Goal: Task Accomplishment & Management: Use online tool/utility

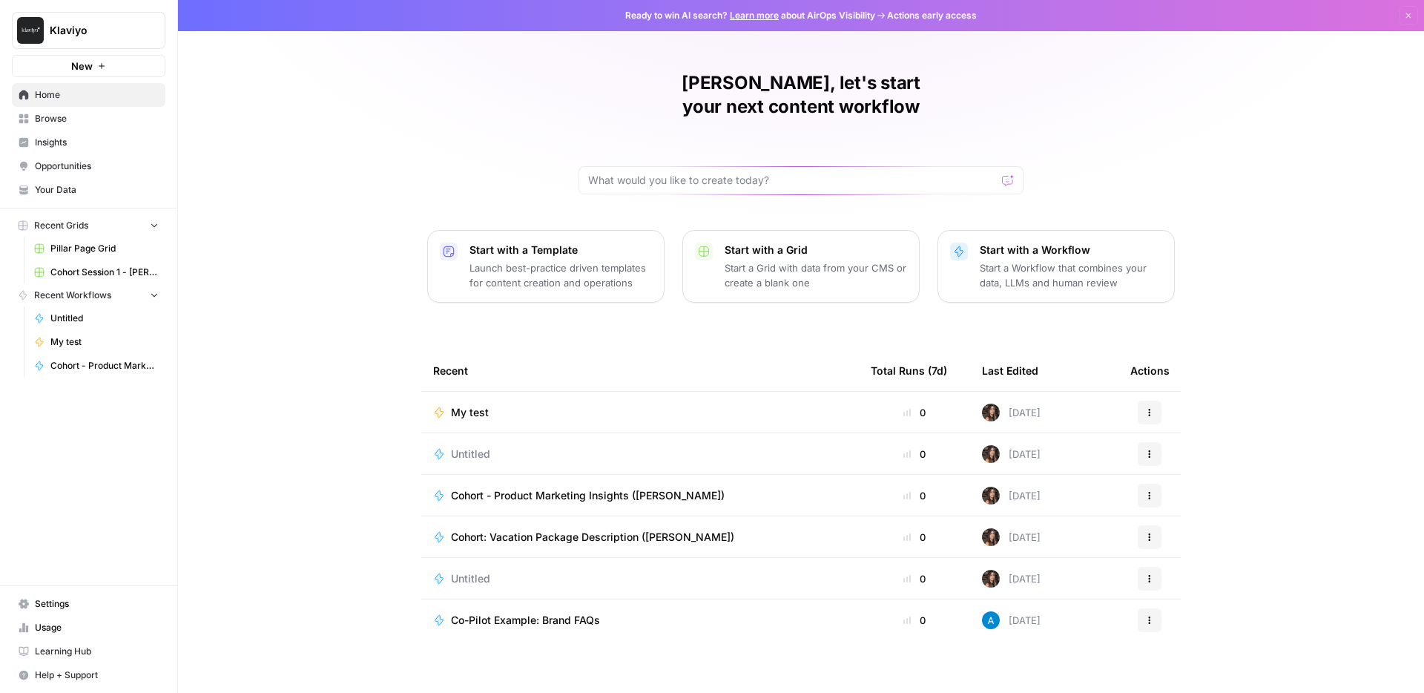
click at [88, 654] on span "Learning Hub" at bounding box center [97, 651] width 124 height 13
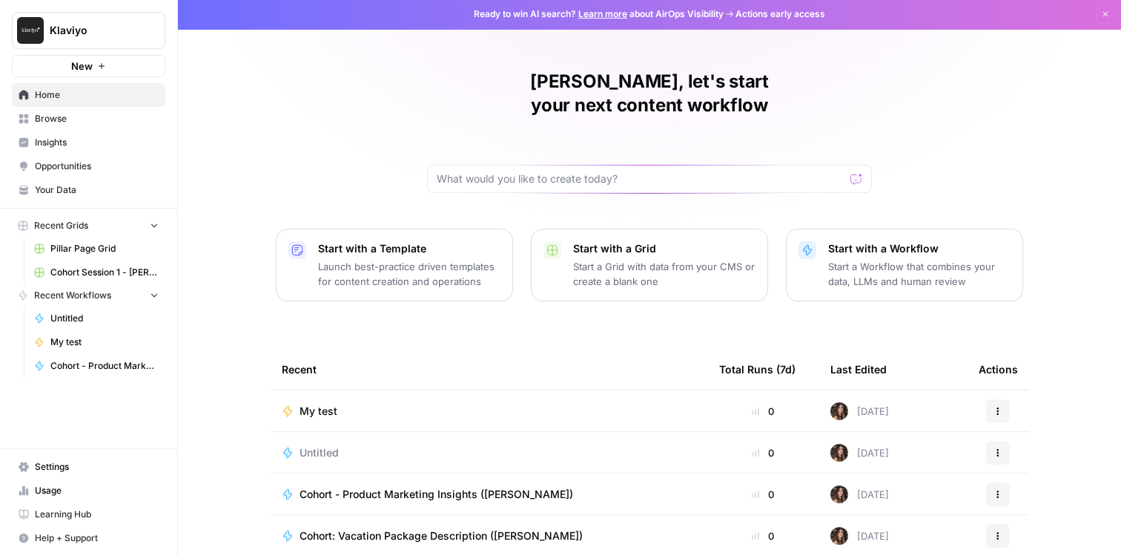
scroll to position [3, 0]
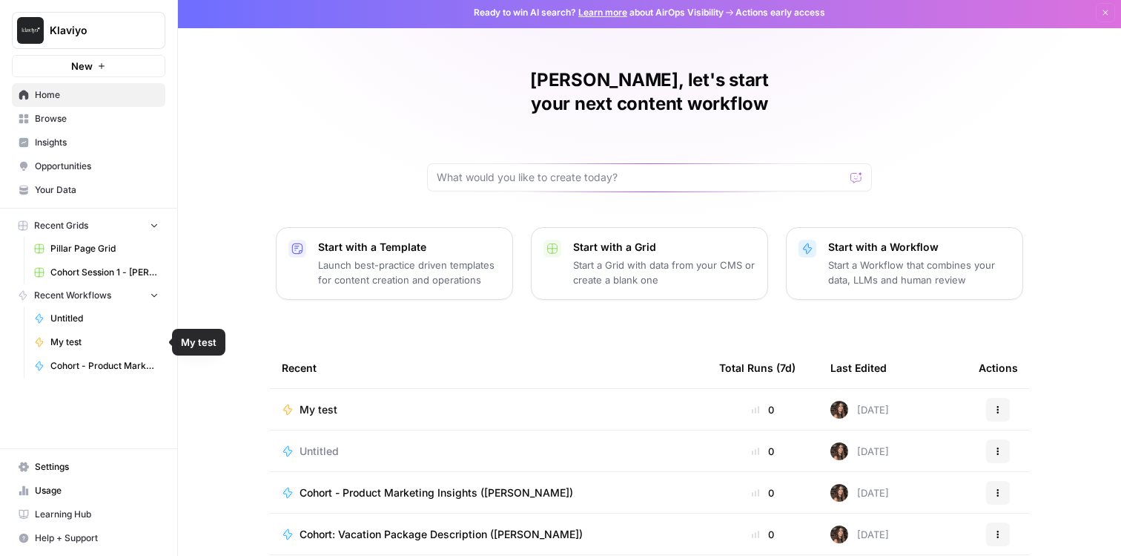
click at [69, 346] on span "My test" at bounding box center [104, 341] width 108 height 13
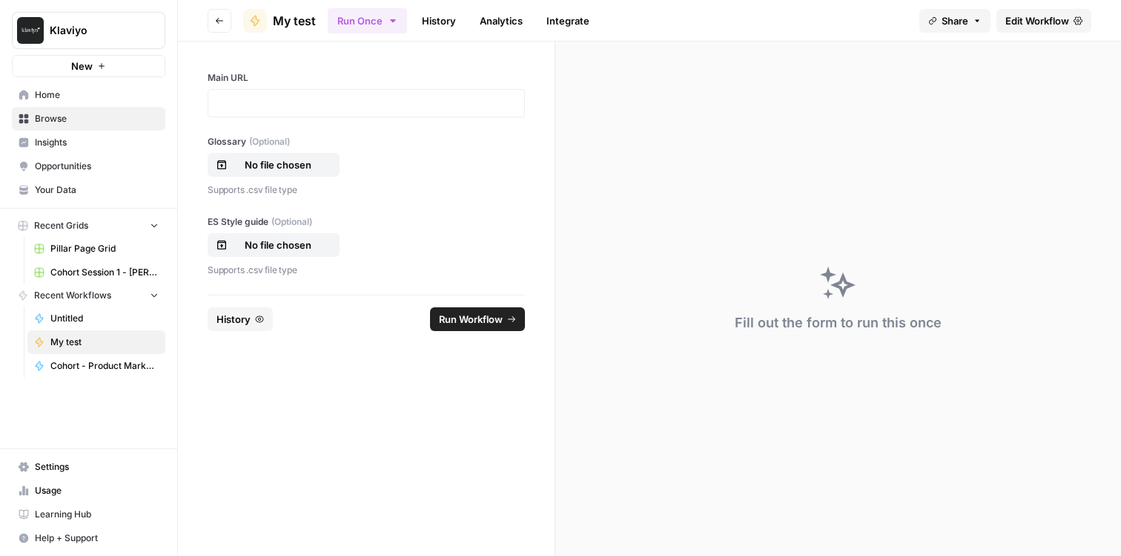
click at [295, 20] on span "My test" at bounding box center [294, 21] width 43 height 18
click at [483, 19] on link "Analytics" at bounding box center [501, 21] width 61 height 24
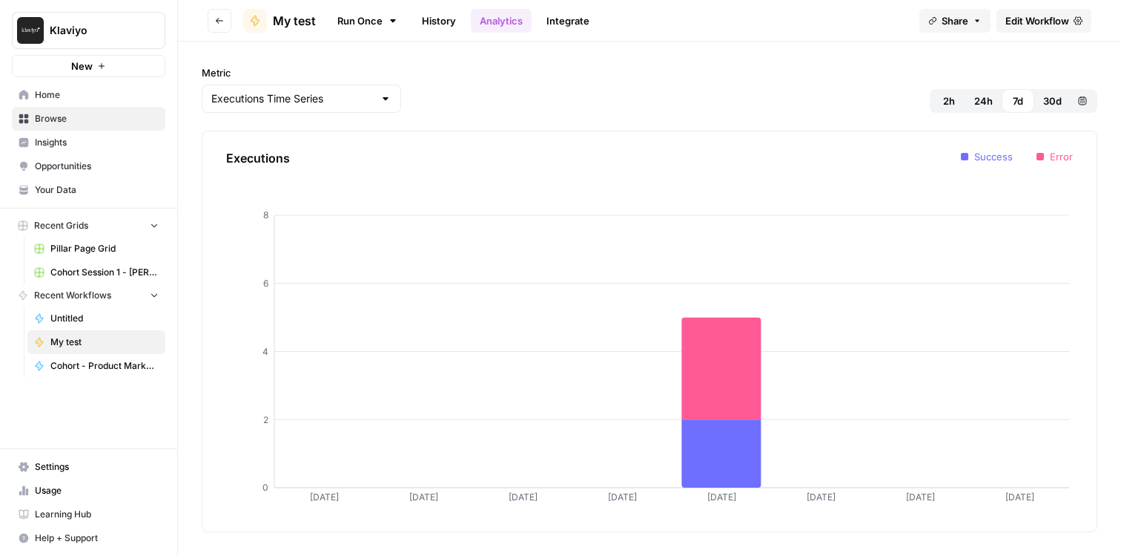
click at [296, 19] on span "My test" at bounding box center [294, 21] width 43 height 18
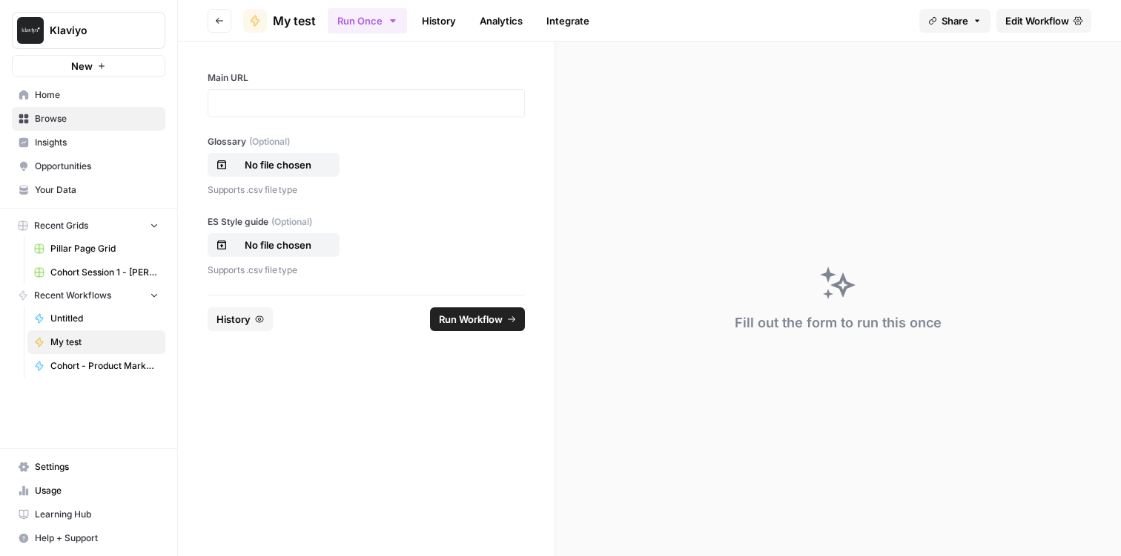
click at [83, 187] on span "Your Data" at bounding box center [97, 189] width 124 height 13
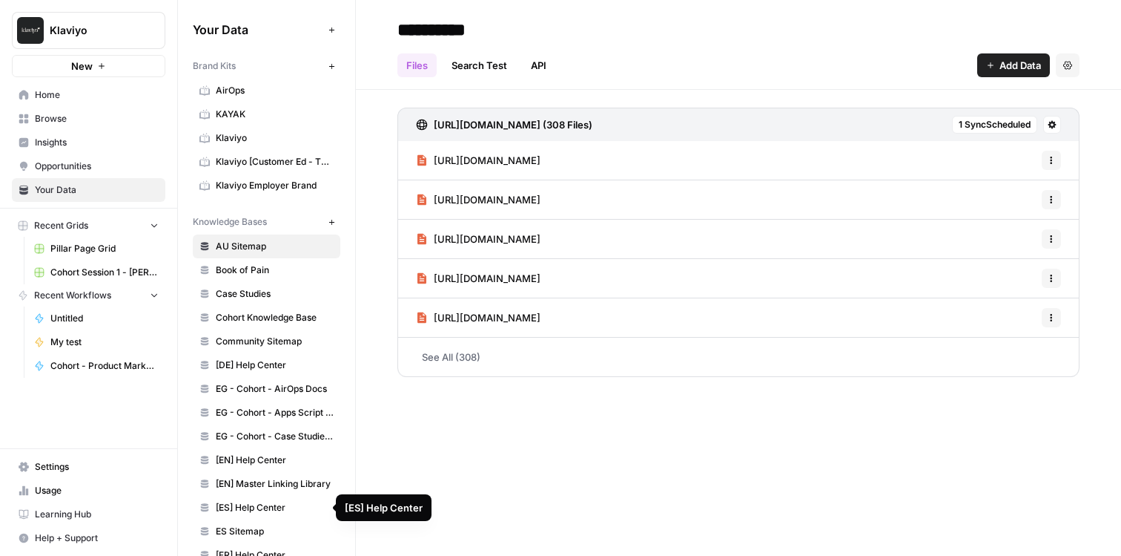
click at [274, 501] on span "[ES] Help Center" at bounding box center [275, 507] width 118 height 13
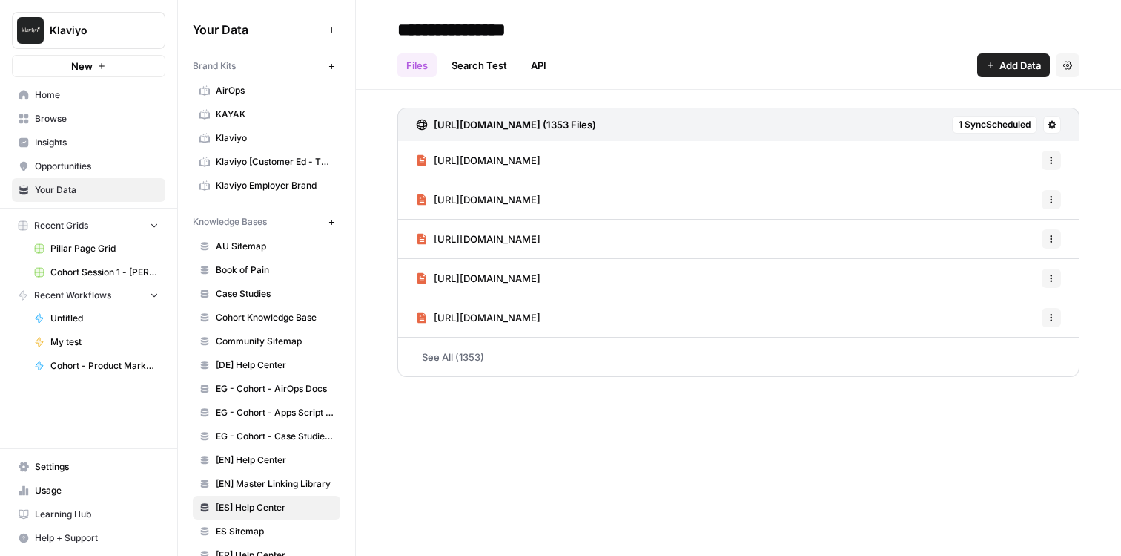
click at [541, 165] on span "[URL][DOMAIN_NAME]" at bounding box center [487, 160] width 107 height 15
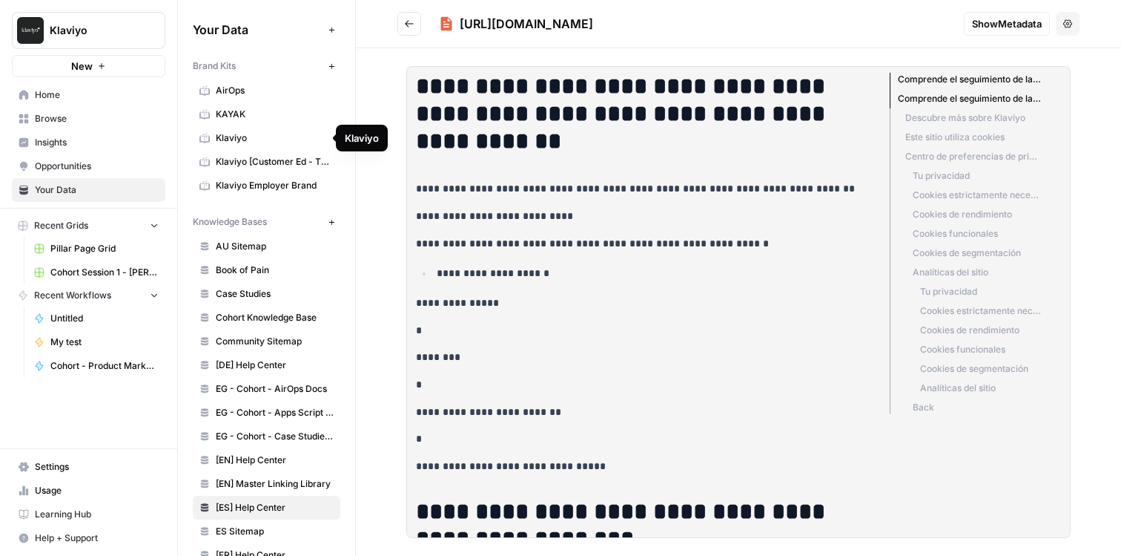
click at [253, 138] on span "Klaviyo" at bounding box center [275, 137] width 118 height 13
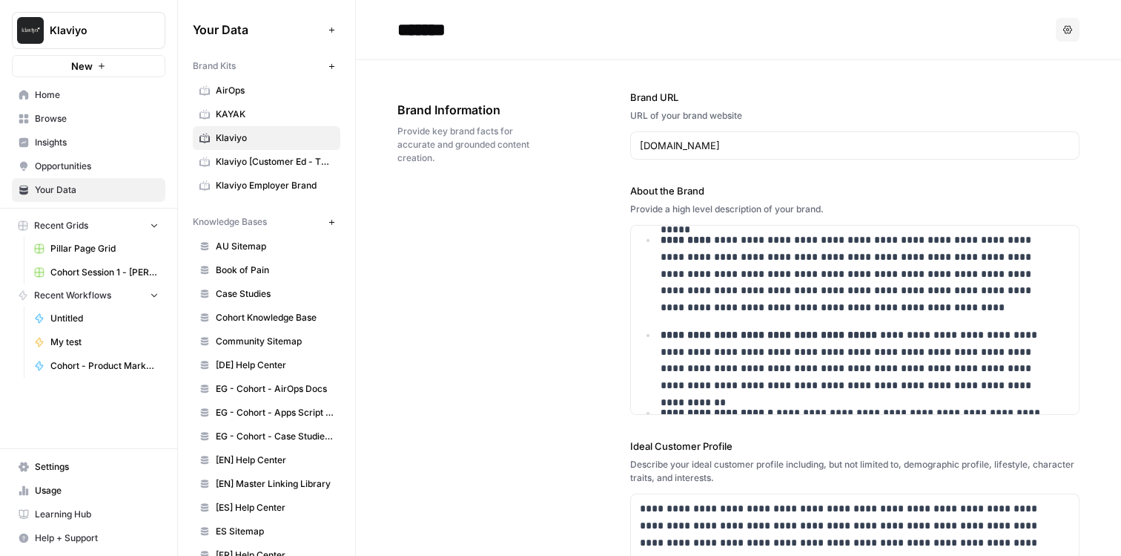
scroll to position [336, 0]
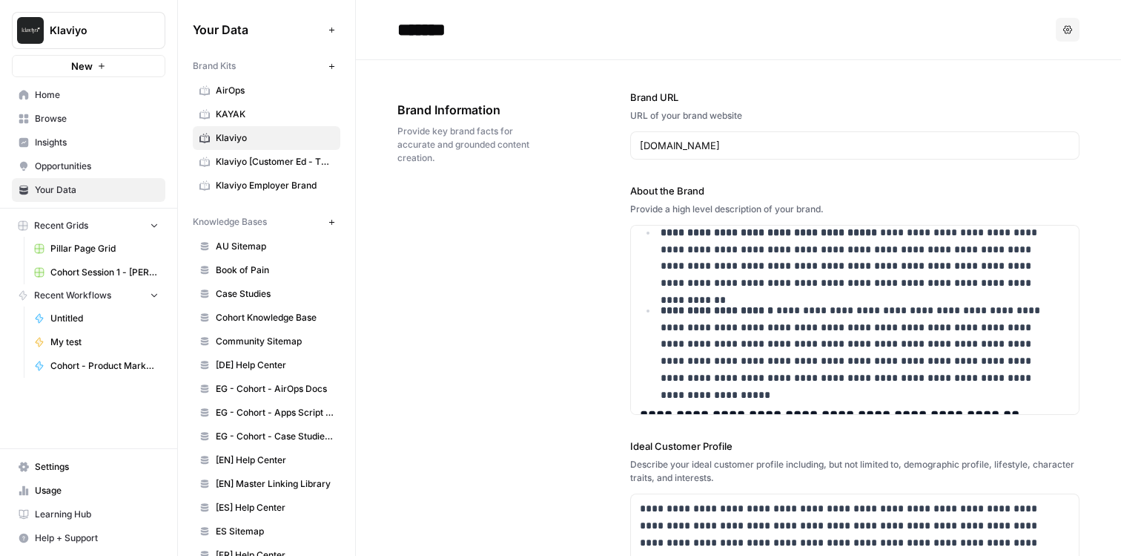
drag, startPoint x: 356, startPoint y: 286, endPoint x: 344, endPoint y: 191, distance: 95.7
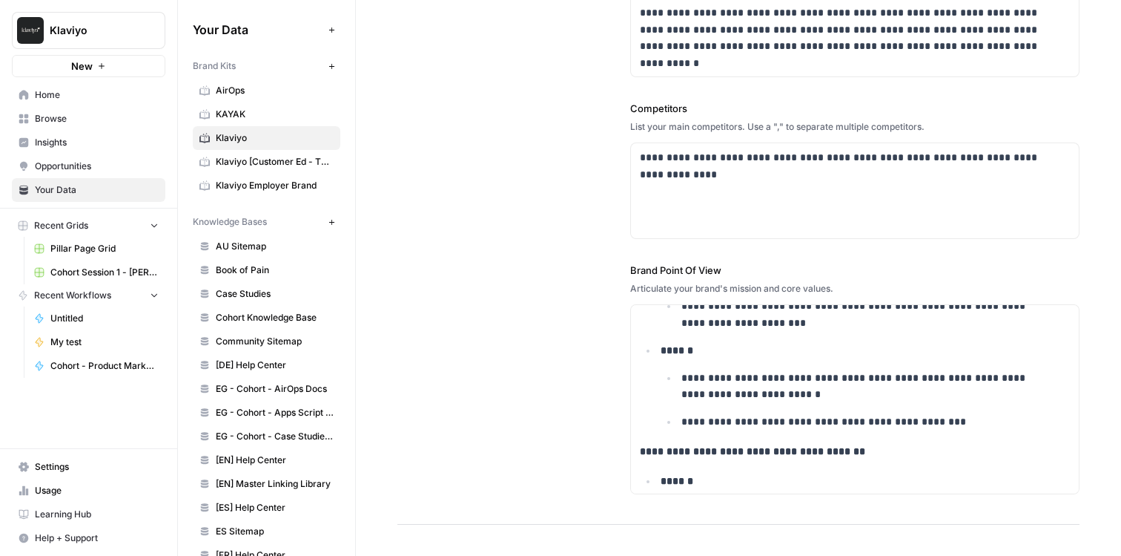
scroll to position [54505, 0]
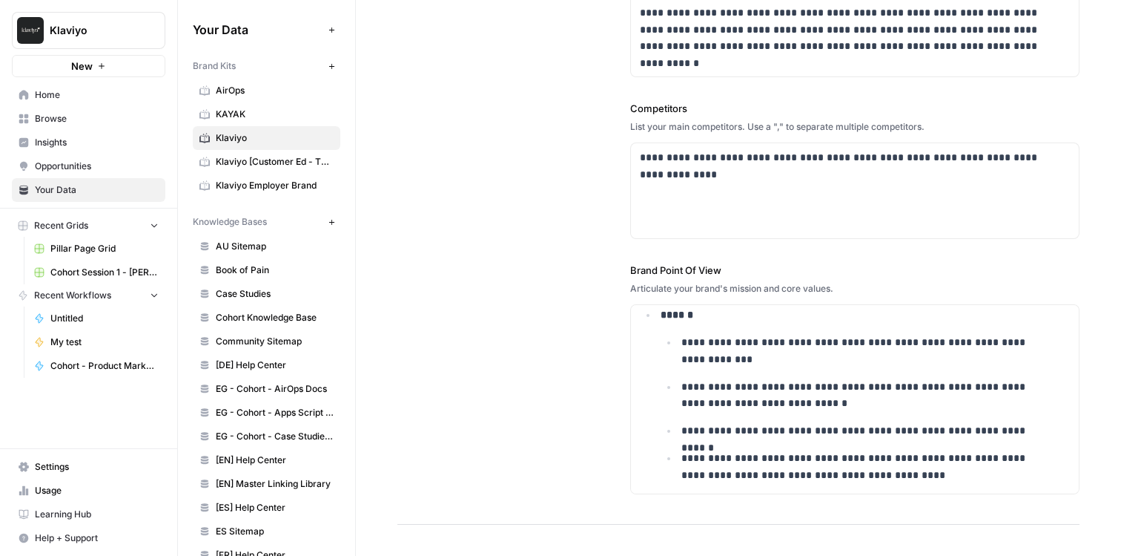
click at [263, 161] on span "Klaviyo [Customer Ed - TEST]" at bounding box center [275, 161] width 118 height 13
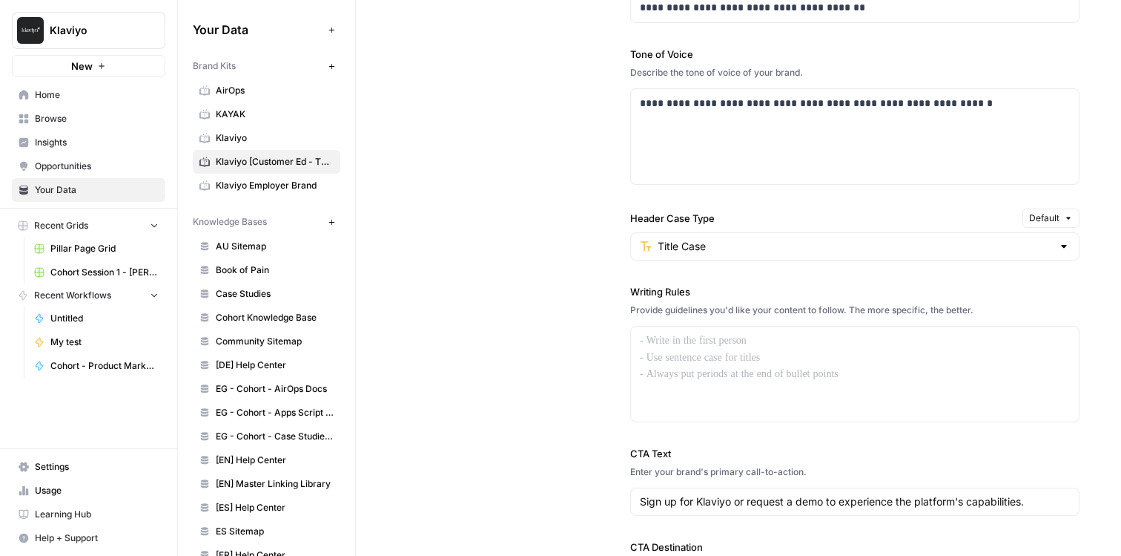
scroll to position [525, 0]
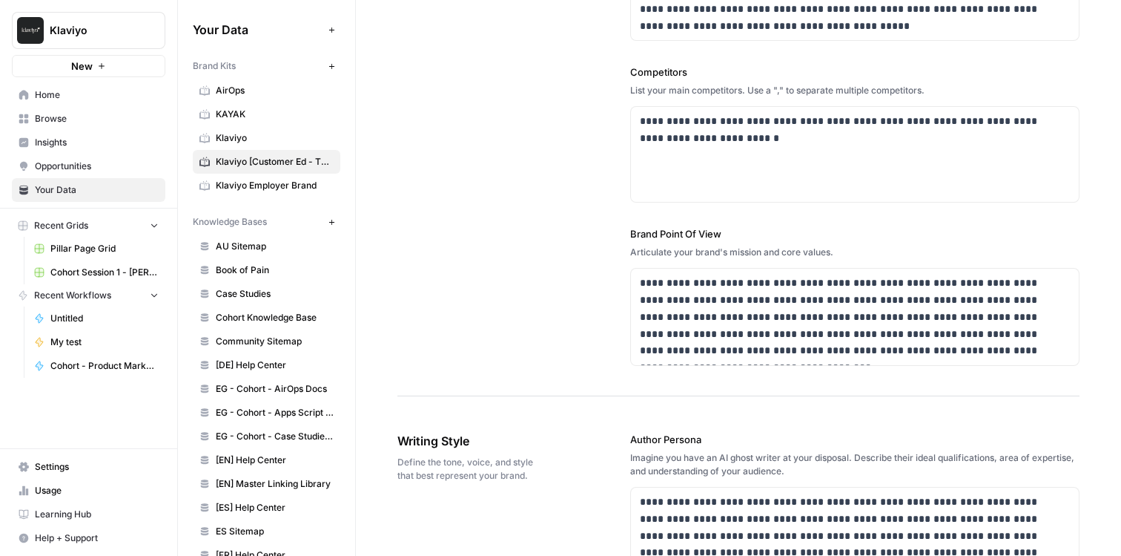
click at [268, 189] on span "Klaviyo Employer Brand" at bounding box center [275, 185] width 118 height 13
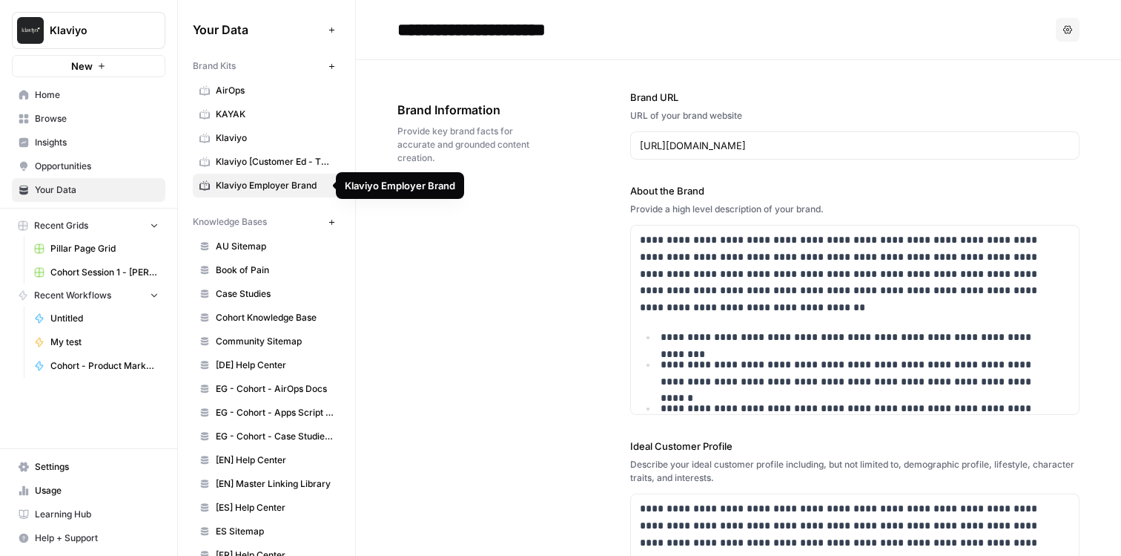
click at [277, 163] on span "Klaviyo [Customer Ed - TEST]" at bounding box center [275, 161] width 118 height 13
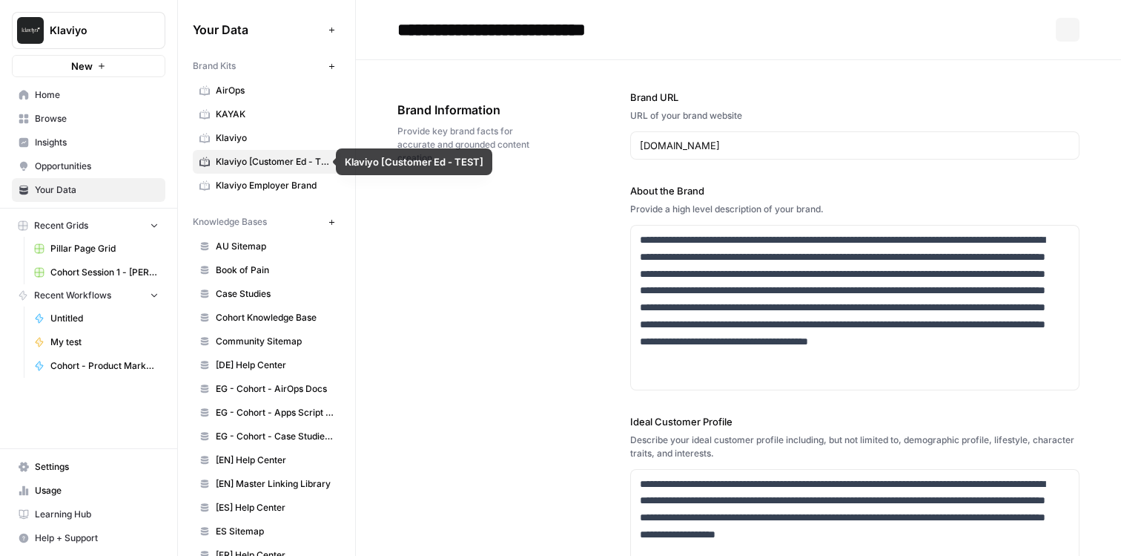
click at [275, 143] on span "Klaviyo" at bounding box center [275, 137] width 118 height 13
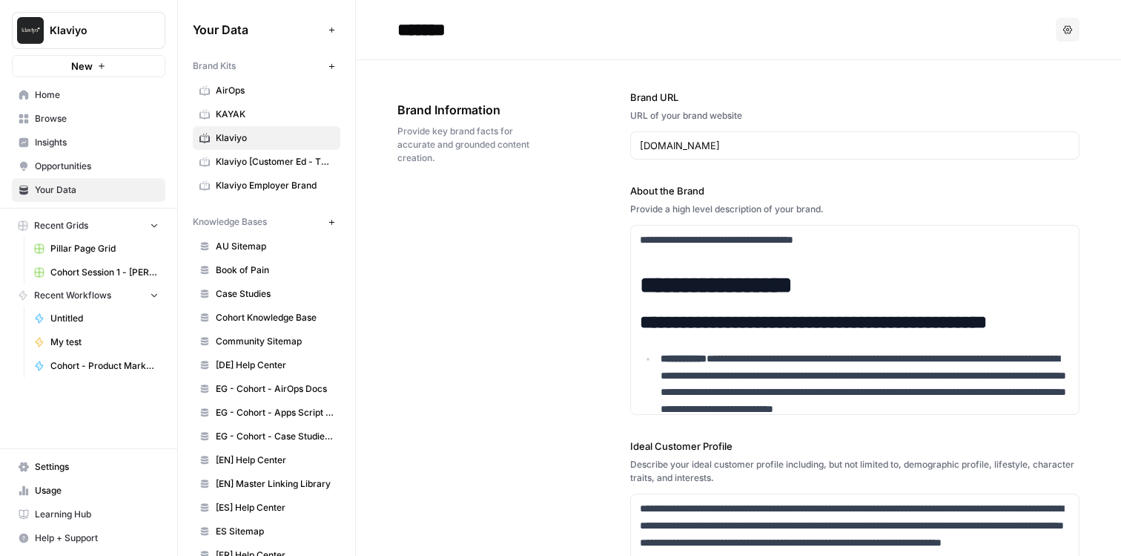
click at [275, 119] on span "KAYAK" at bounding box center [275, 114] width 118 height 13
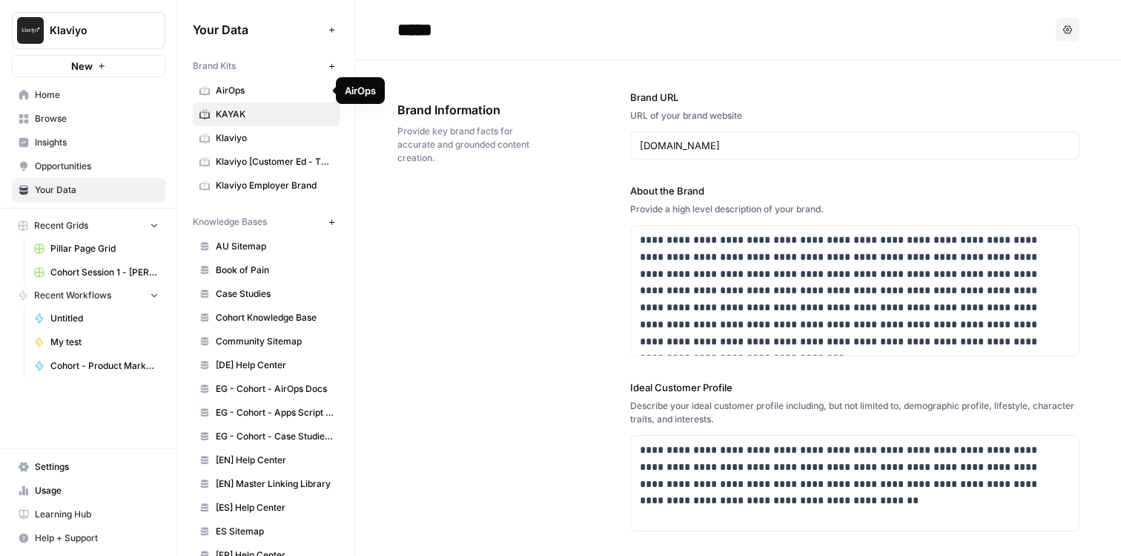
click at [274, 95] on span "AirOps" at bounding box center [275, 90] width 118 height 13
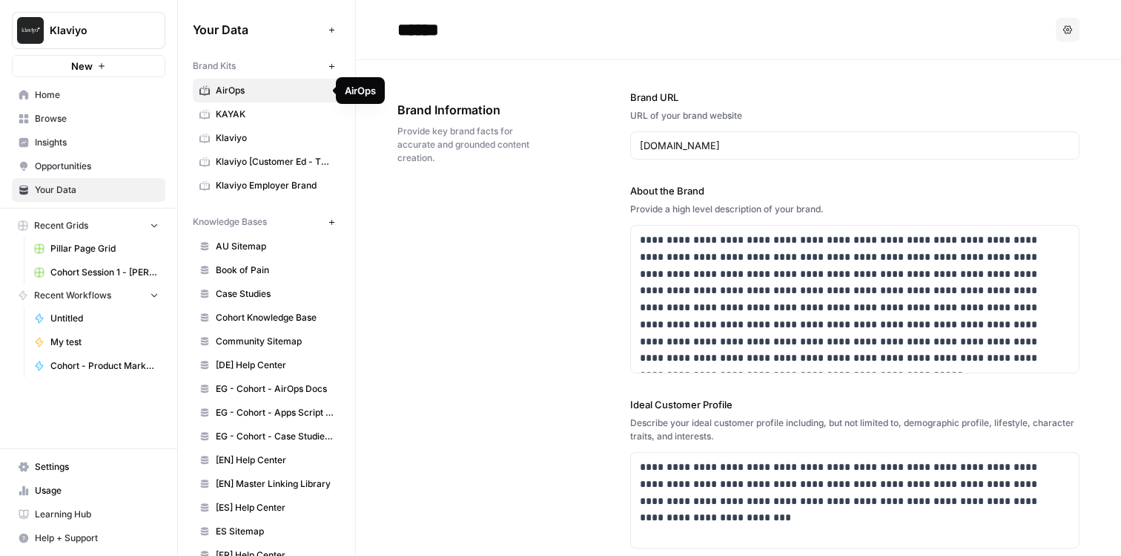
click at [277, 184] on span "Klaviyo Employer Brand" at bounding box center [275, 185] width 118 height 13
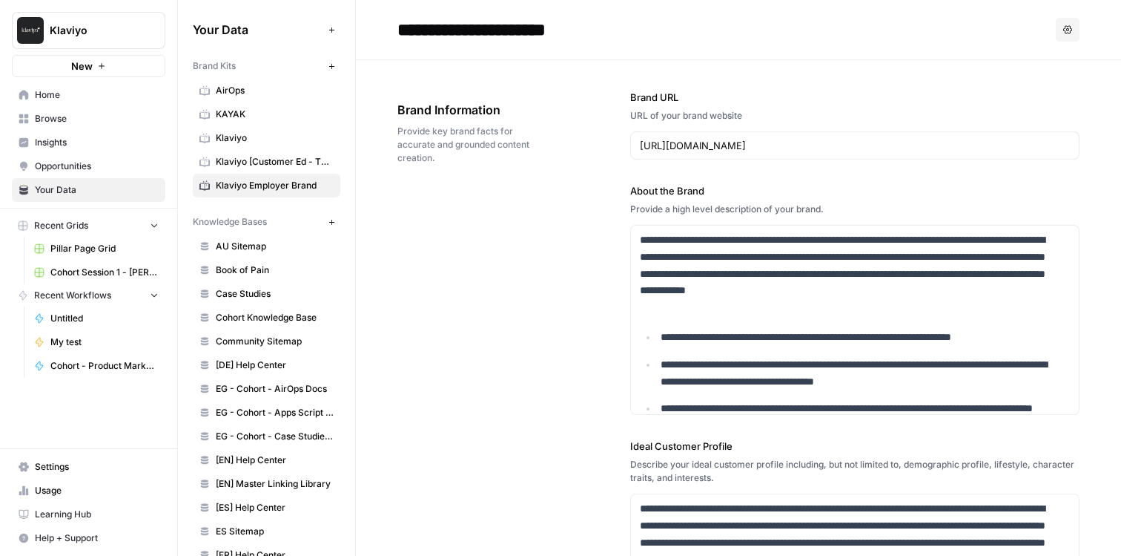
click at [268, 506] on span "[ES] Help Center" at bounding box center [275, 507] width 118 height 13
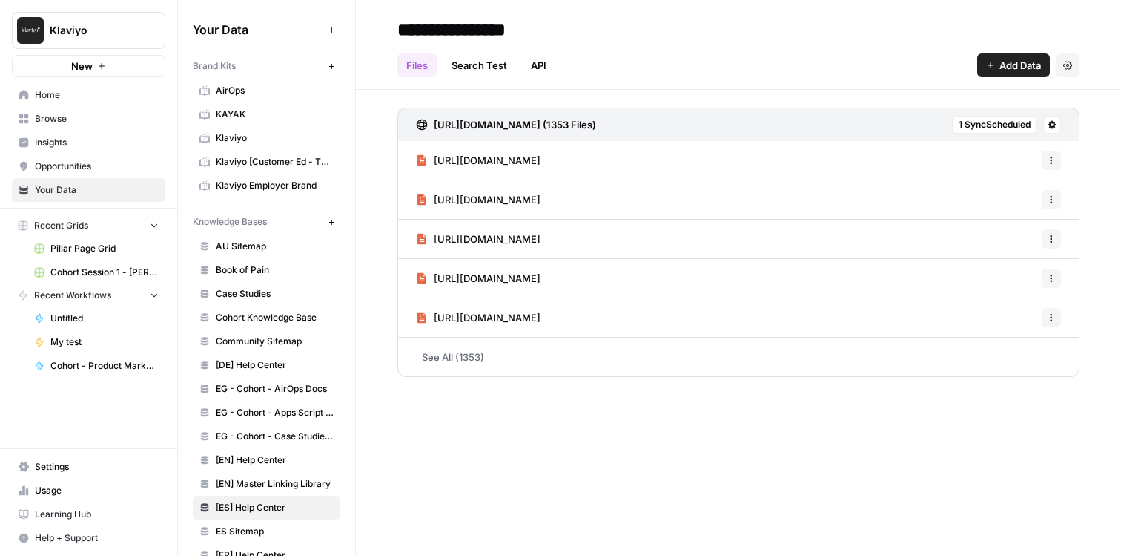
click at [271, 527] on span "ES Sitemap" at bounding box center [275, 530] width 118 height 13
click at [286, 274] on span "Book of Pain" at bounding box center [275, 269] width 118 height 13
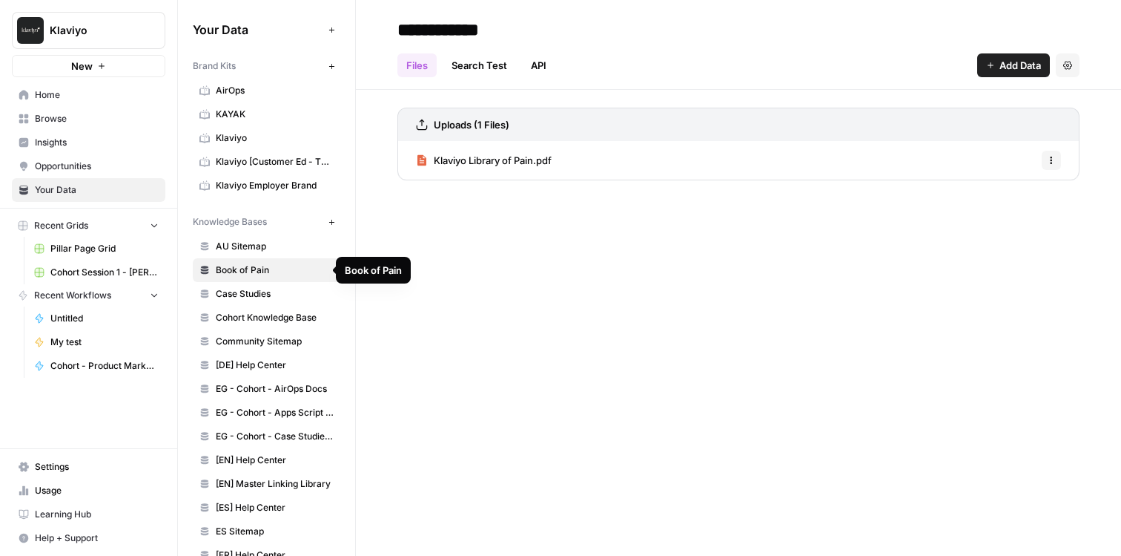
click at [268, 297] on span "Case Studies" at bounding box center [275, 293] width 118 height 13
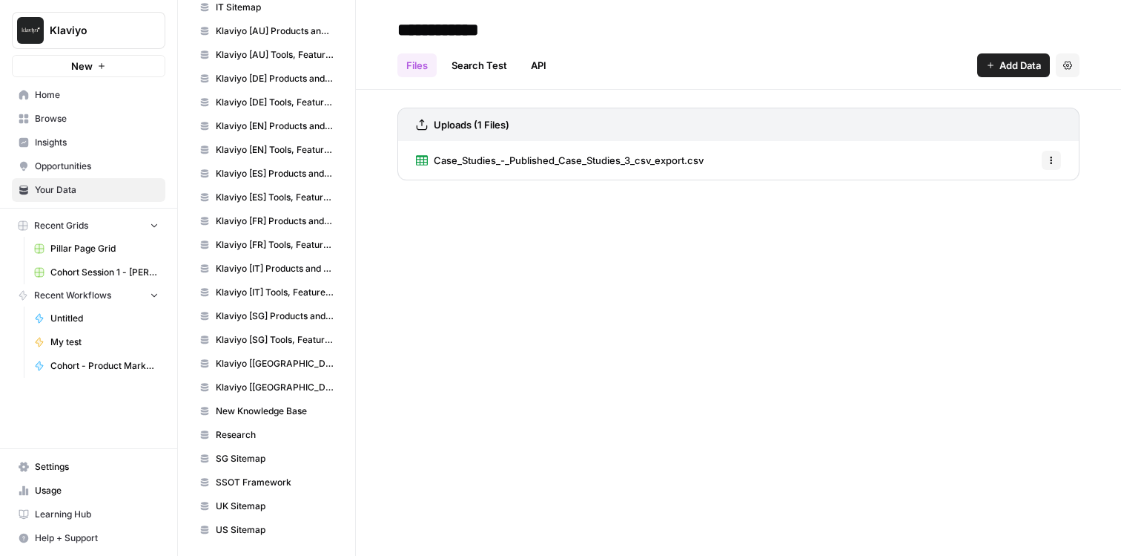
scroll to position [646, 0]
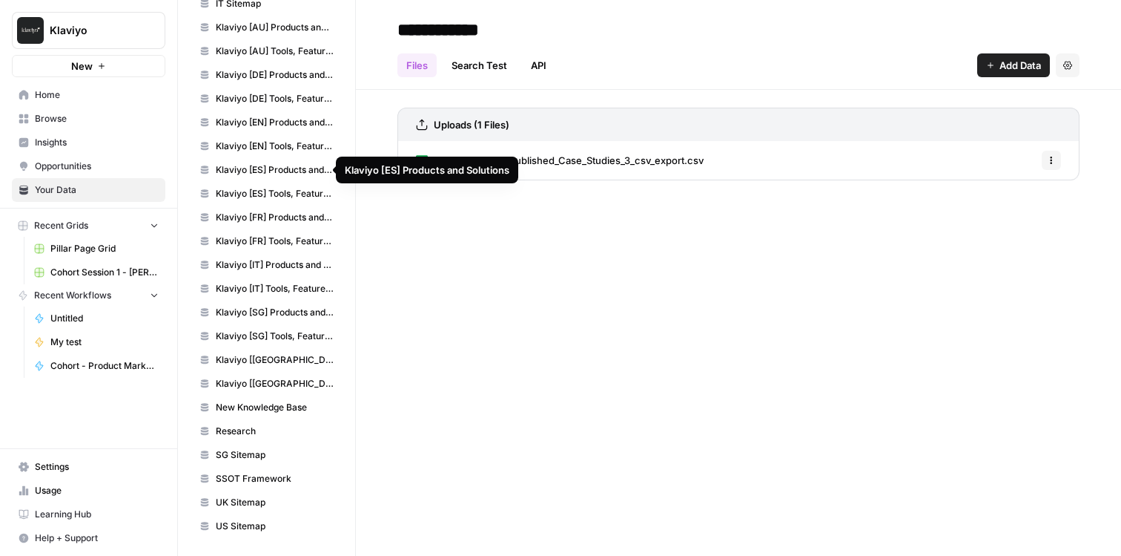
click at [274, 176] on span "Klaviyo [ES] Products and Solutions" at bounding box center [275, 169] width 118 height 13
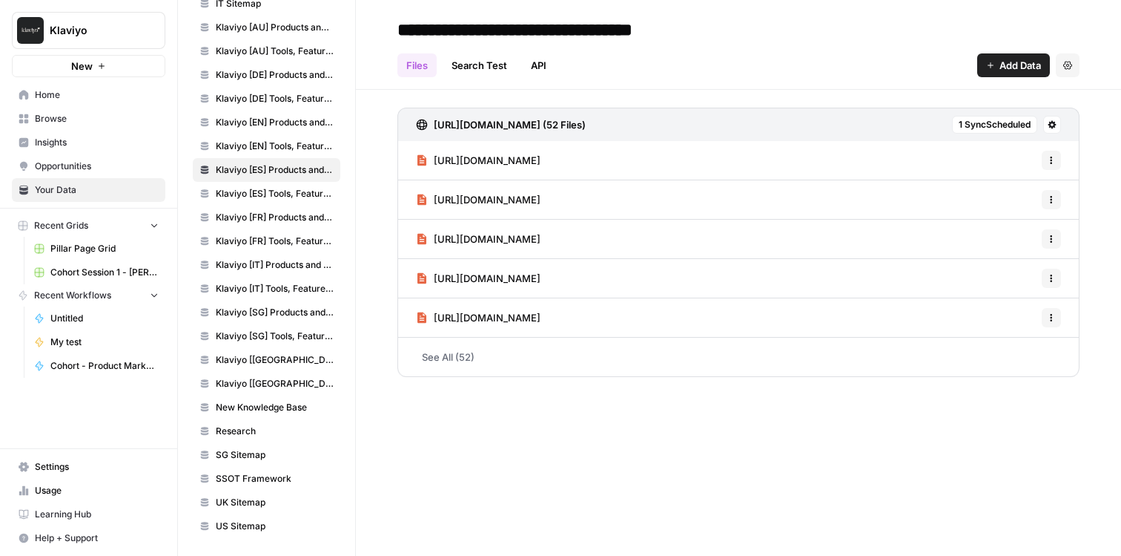
click at [484, 73] on link "Search Test" at bounding box center [479, 65] width 73 height 24
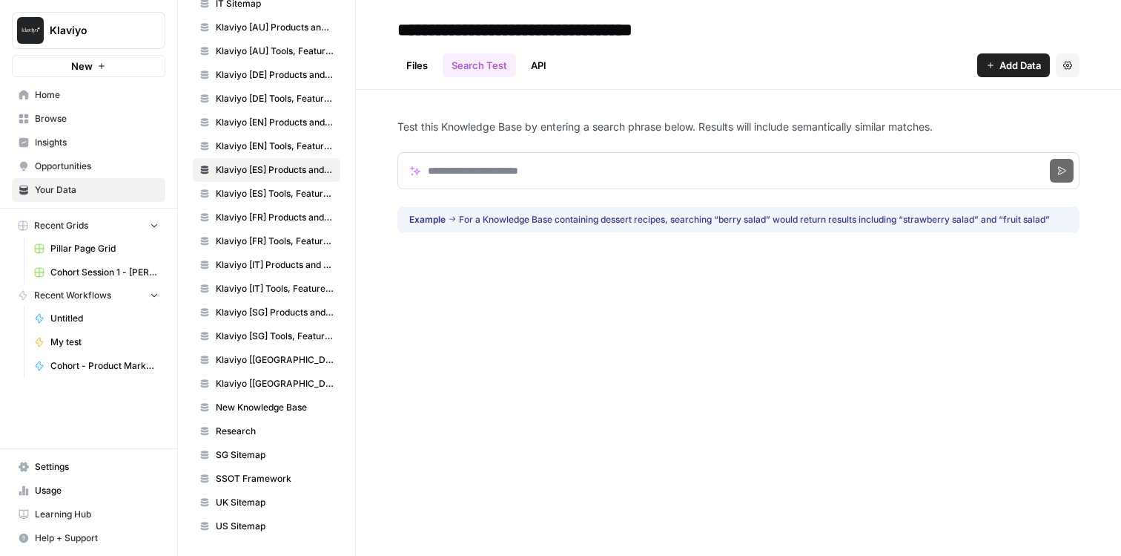
click at [544, 66] on link "API" at bounding box center [538, 65] width 33 height 24
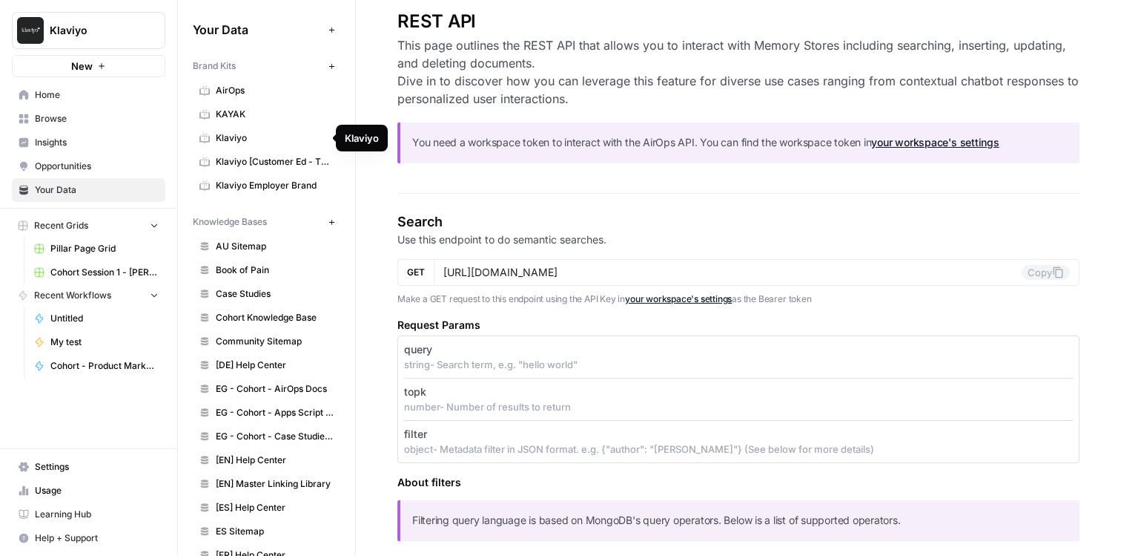
click at [268, 138] on span "Klaviyo" at bounding box center [275, 137] width 118 height 13
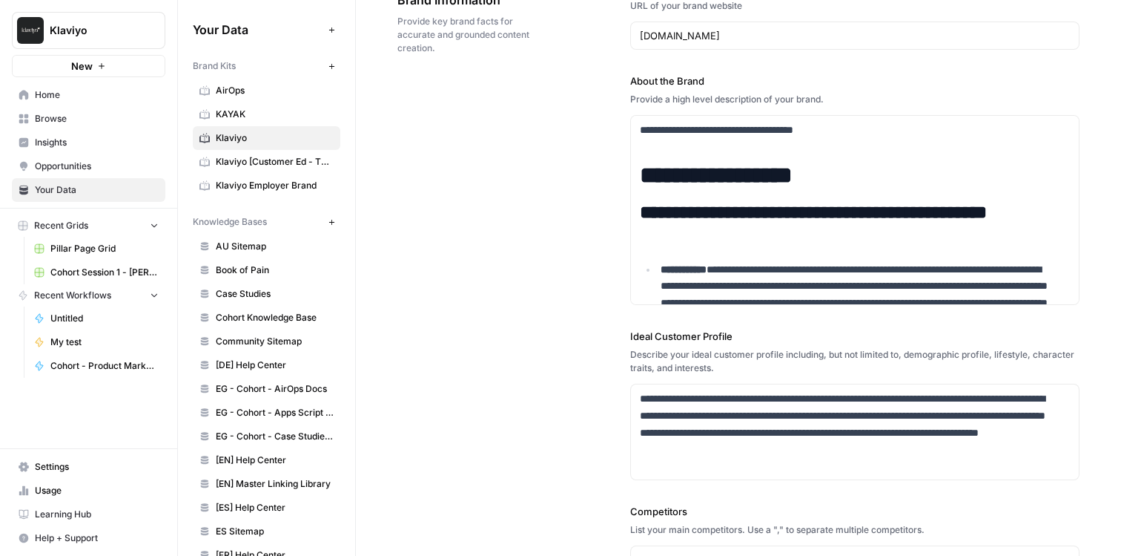
click at [83, 341] on span "My test" at bounding box center [104, 341] width 108 height 13
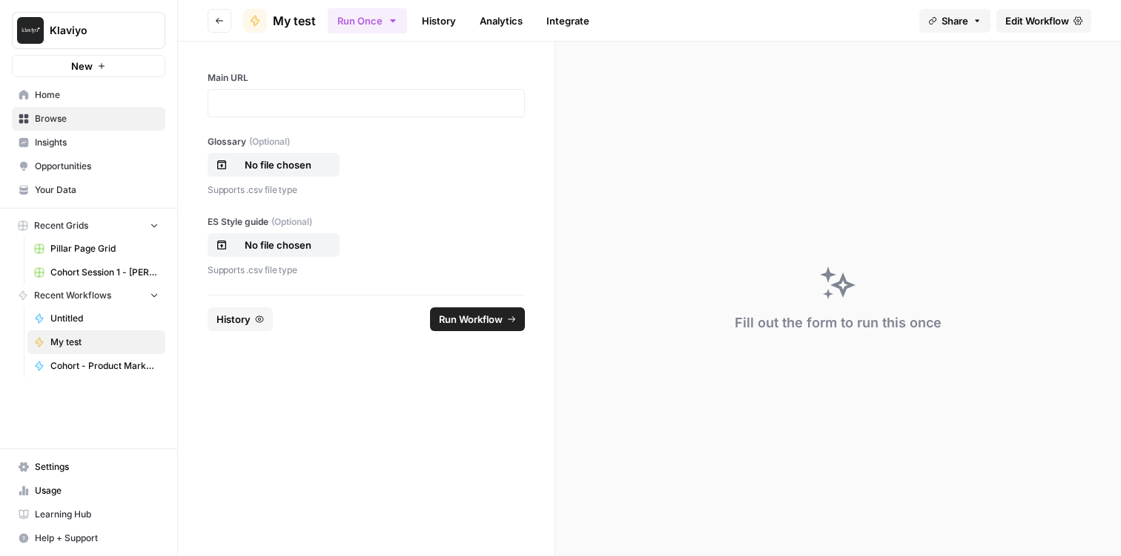
click at [1044, 19] on span "Edit Workflow" at bounding box center [1038, 20] width 64 height 15
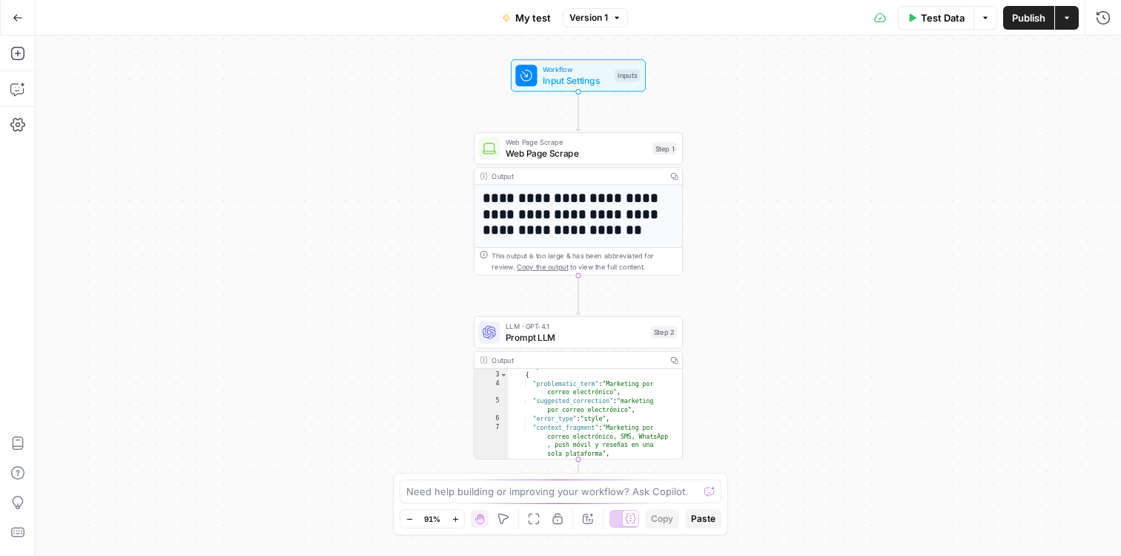
scroll to position [167, 0]
click at [24, 11] on button "Go Back" at bounding box center [17, 17] width 27 height 27
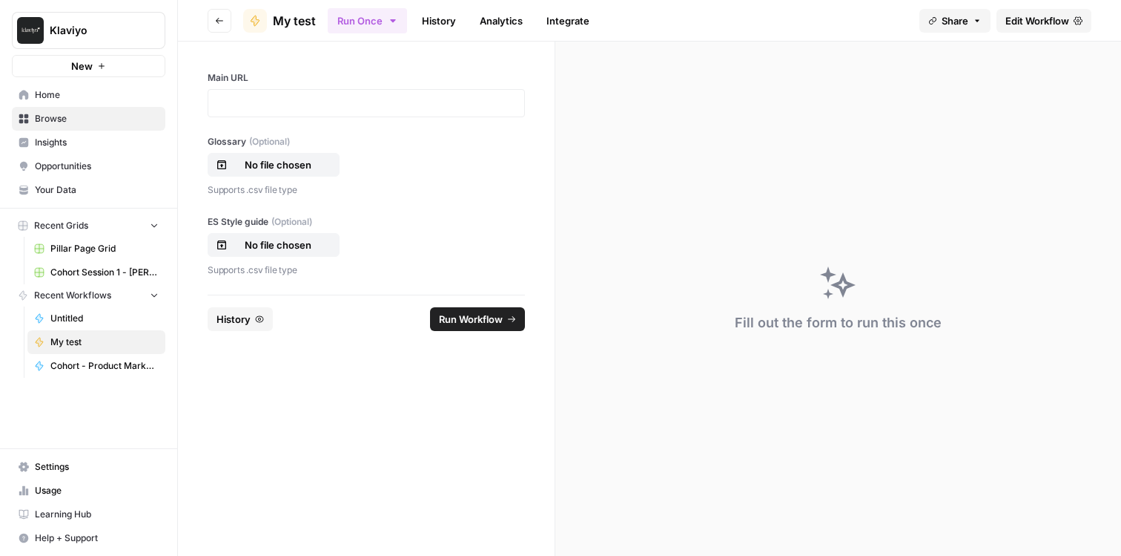
click at [84, 113] on span "Browse" at bounding box center [97, 118] width 124 height 13
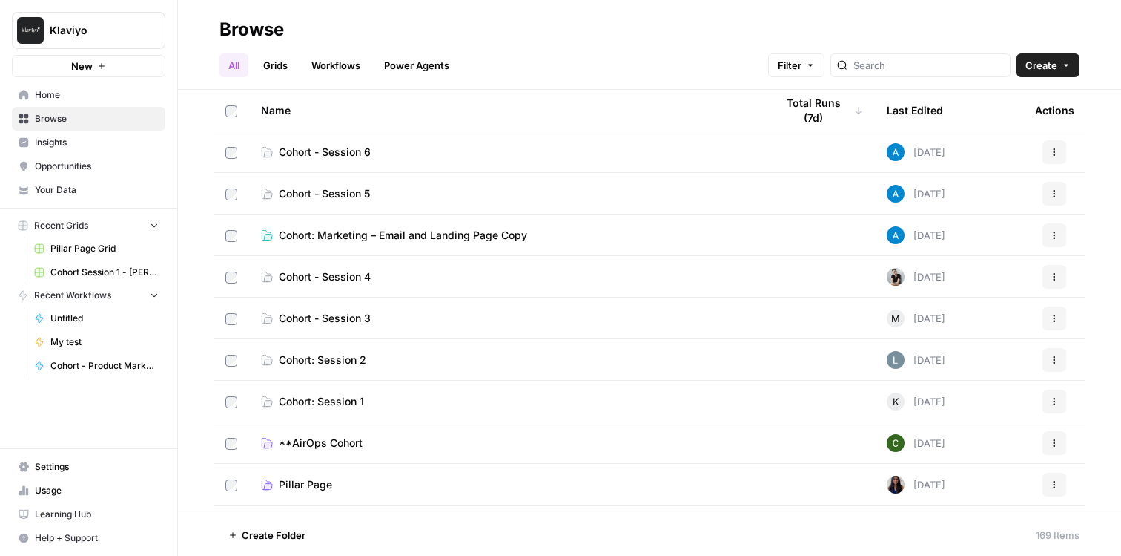
click at [82, 94] on span "Home" at bounding box center [97, 94] width 124 height 13
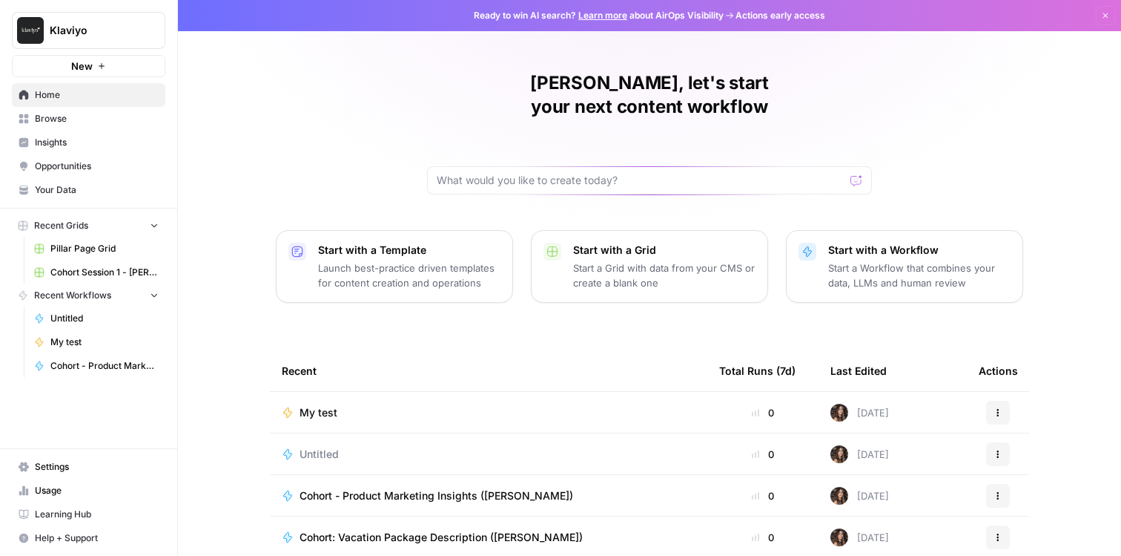
click at [854, 260] on p "Start a Workflow that combines your data, LLMs and human review" at bounding box center [919, 275] width 182 height 30
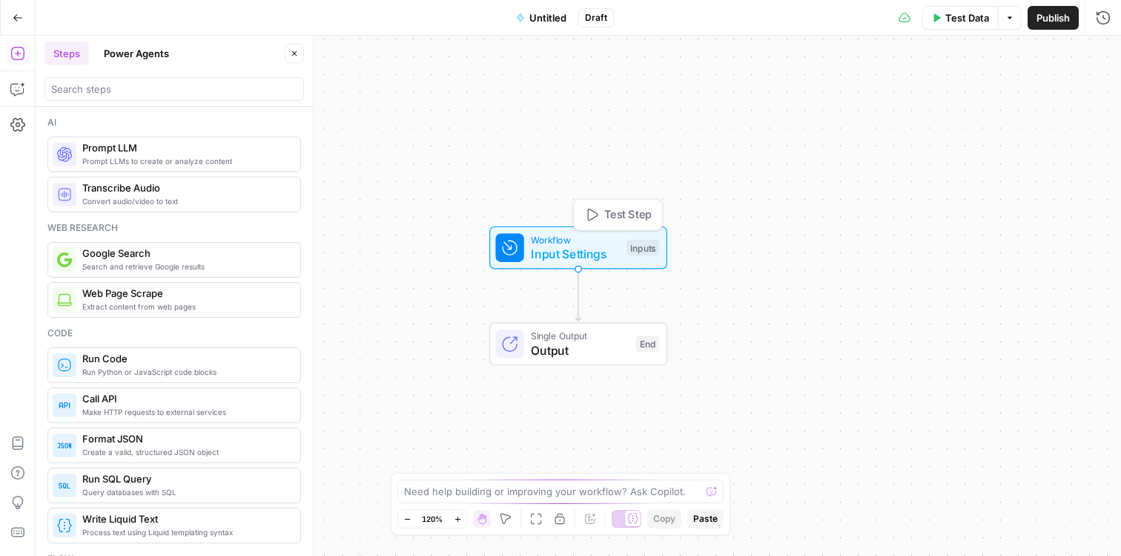
click at [608, 250] on span "Input Settings" at bounding box center [575, 254] width 88 height 18
click at [890, 108] on button "Add Field" at bounding box center [934, 101] width 300 height 24
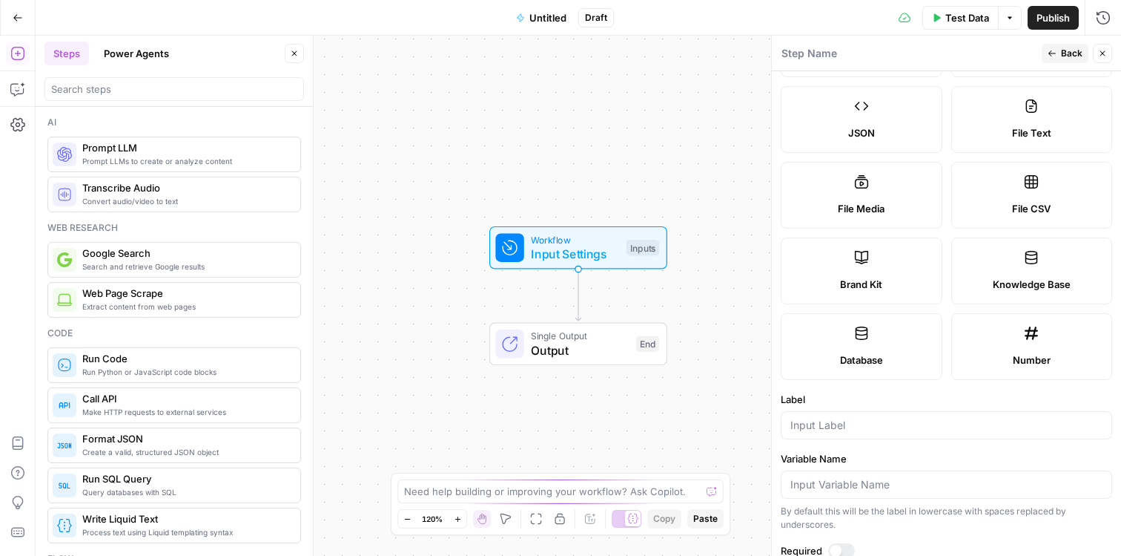
scroll to position [319, 0]
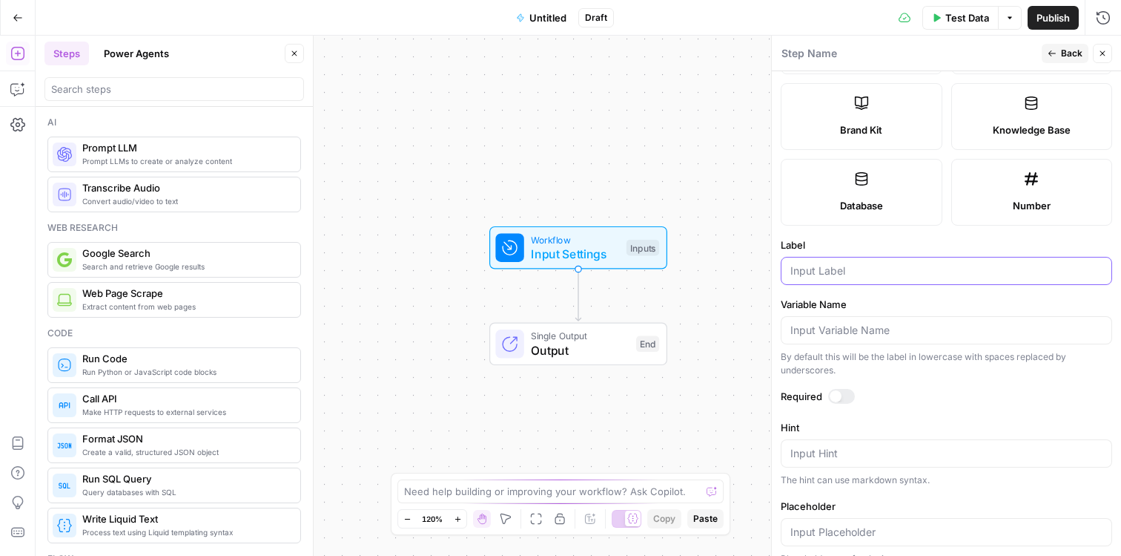
click at [841, 269] on input "Label" at bounding box center [947, 270] width 312 height 15
type input "URL"
click at [839, 397] on div at bounding box center [836, 396] width 12 height 12
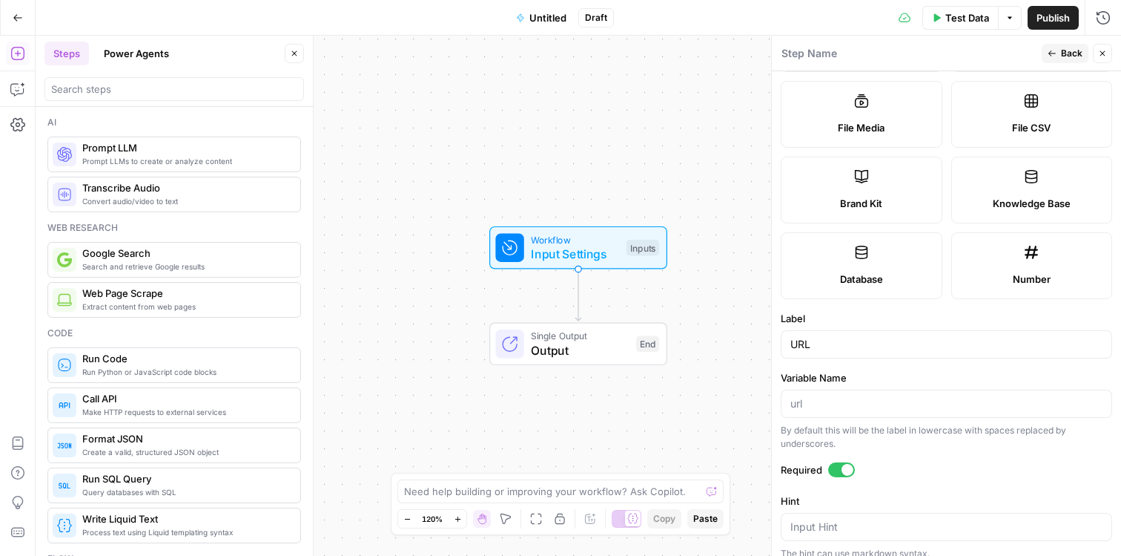
scroll to position [0, 0]
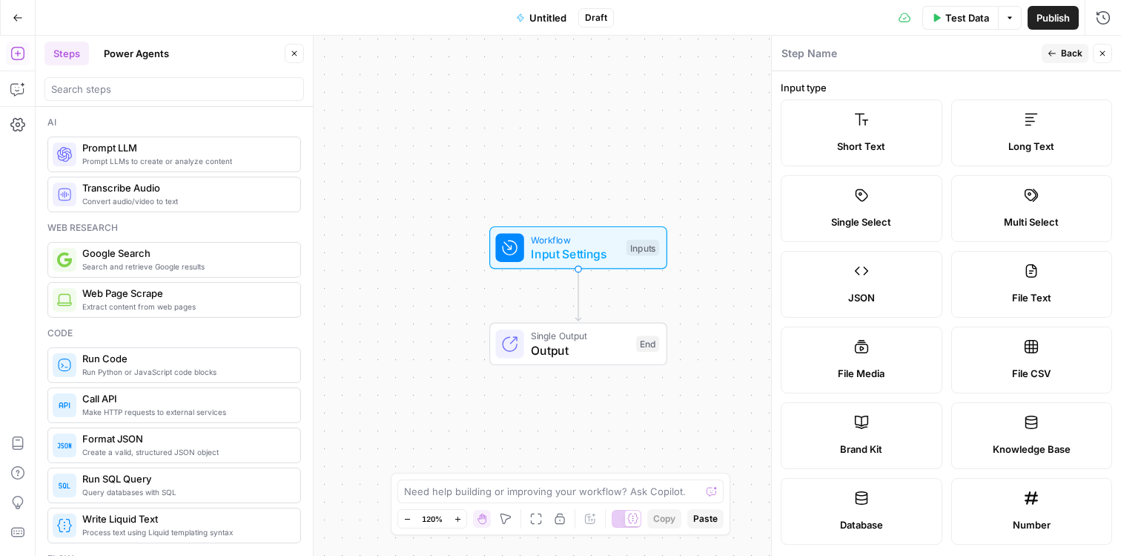
click at [1081, 47] on span "Back" at bounding box center [1072, 53] width 22 height 13
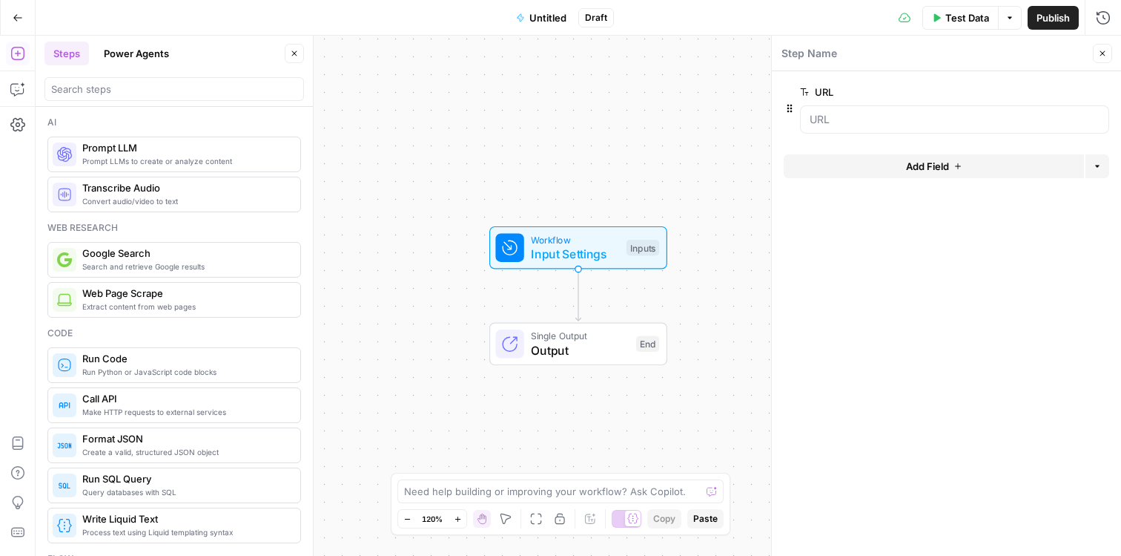
click at [979, 171] on button "Add Field" at bounding box center [934, 166] width 300 height 24
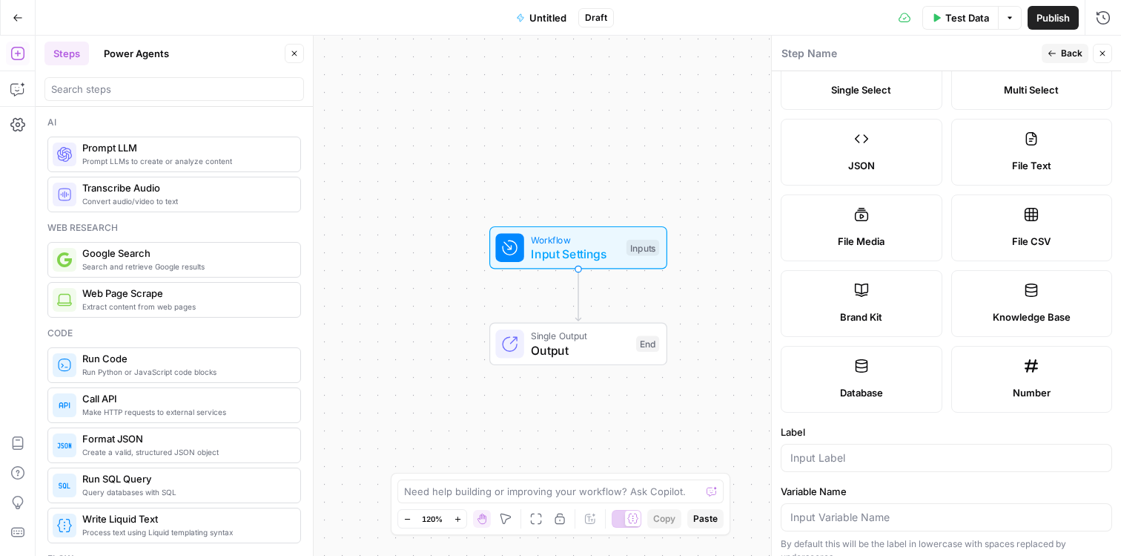
scroll to position [110, 0]
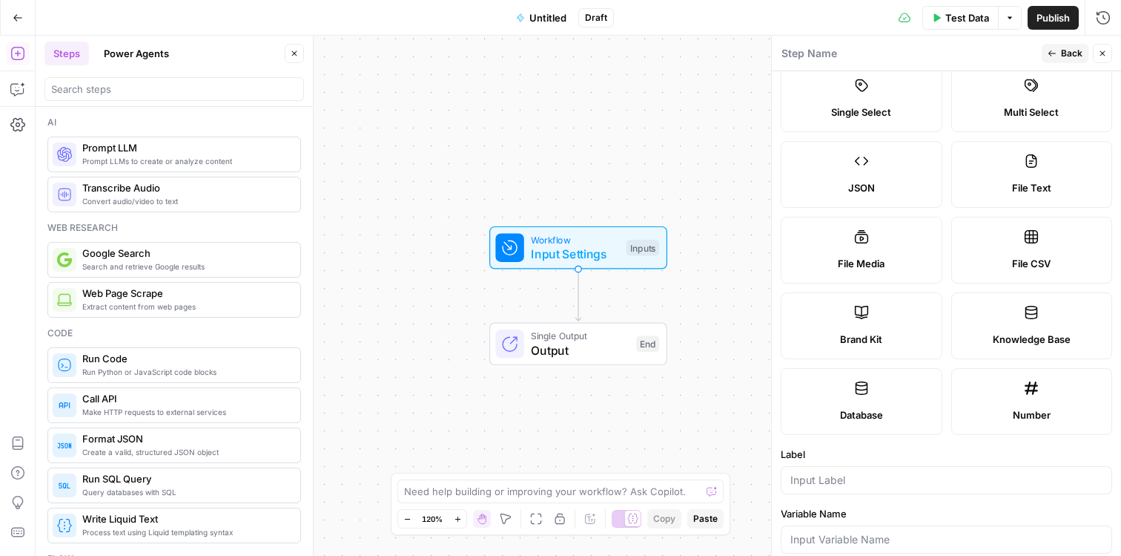
click at [879, 344] on span "Brand Kit" at bounding box center [861, 339] width 42 height 15
type input "Brand Kit"
type input "brand_kit"
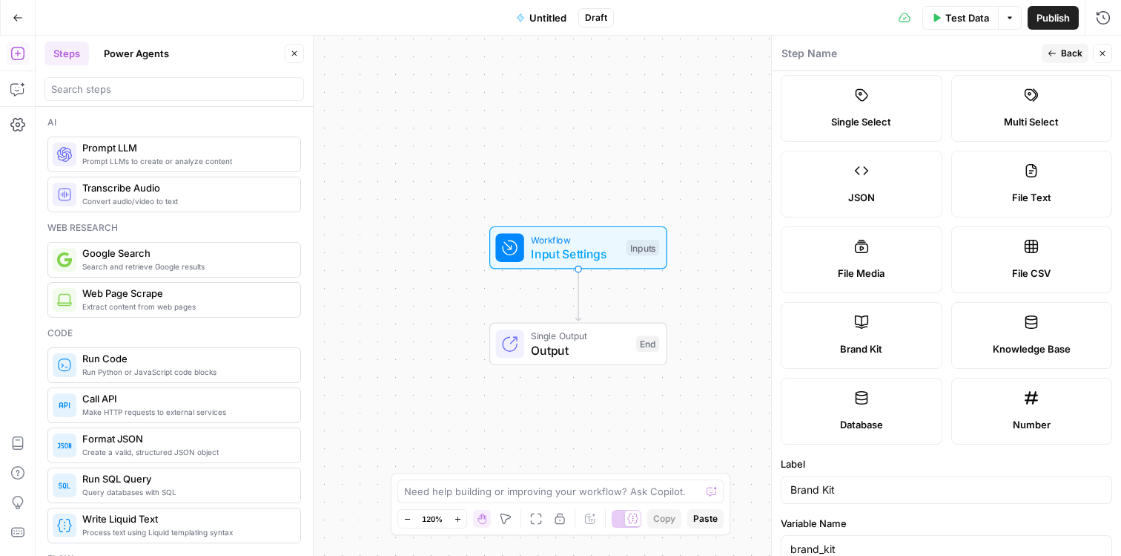
scroll to position [259, 0]
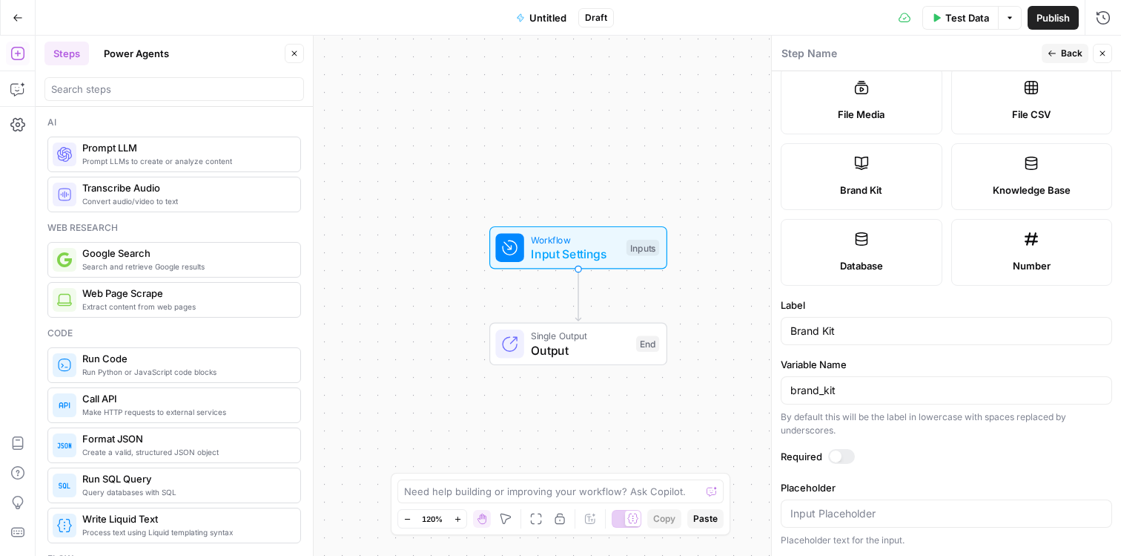
click at [1075, 49] on span "Back" at bounding box center [1072, 53] width 22 height 13
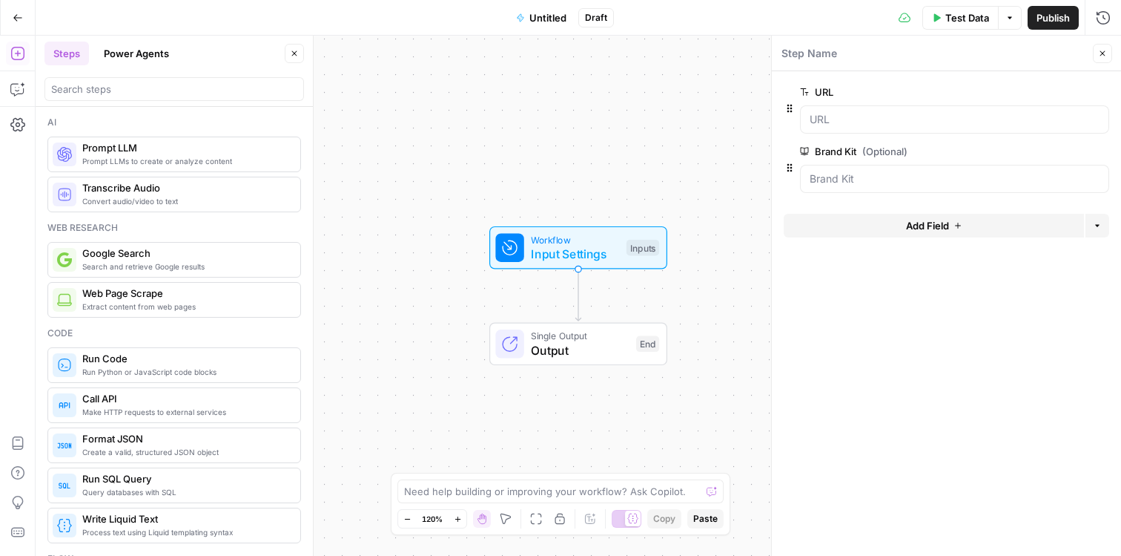
click at [1064, 152] on span "edit field" at bounding box center [1054, 151] width 33 height 12
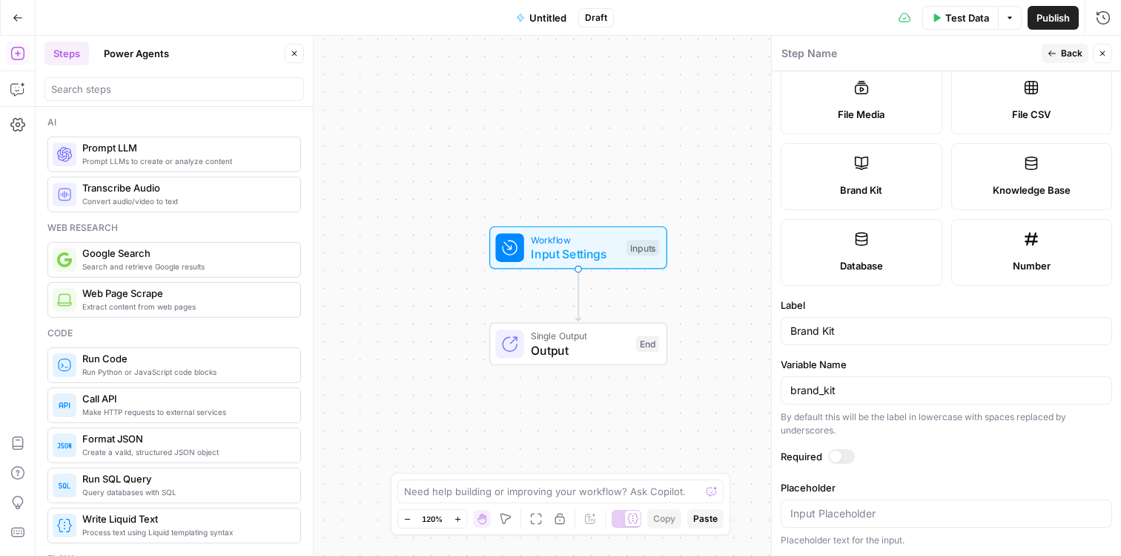
click at [846, 457] on div at bounding box center [841, 456] width 27 height 15
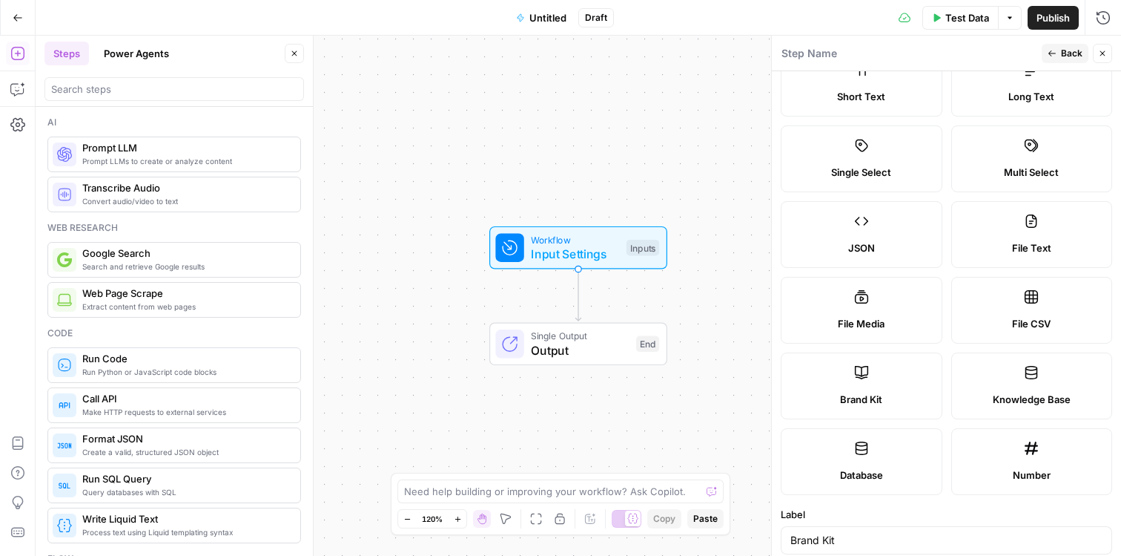
scroll to position [0, 0]
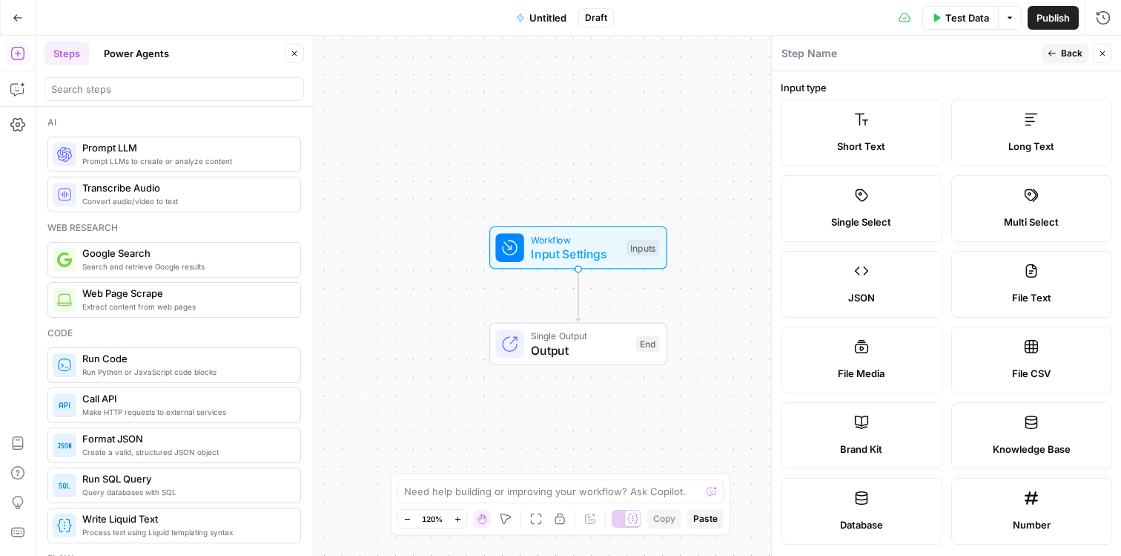
click at [1059, 45] on div "Publish P" at bounding box center [1052, 49] width 47 height 15
click at [1055, 55] on icon "button" at bounding box center [1052, 53] width 9 height 9
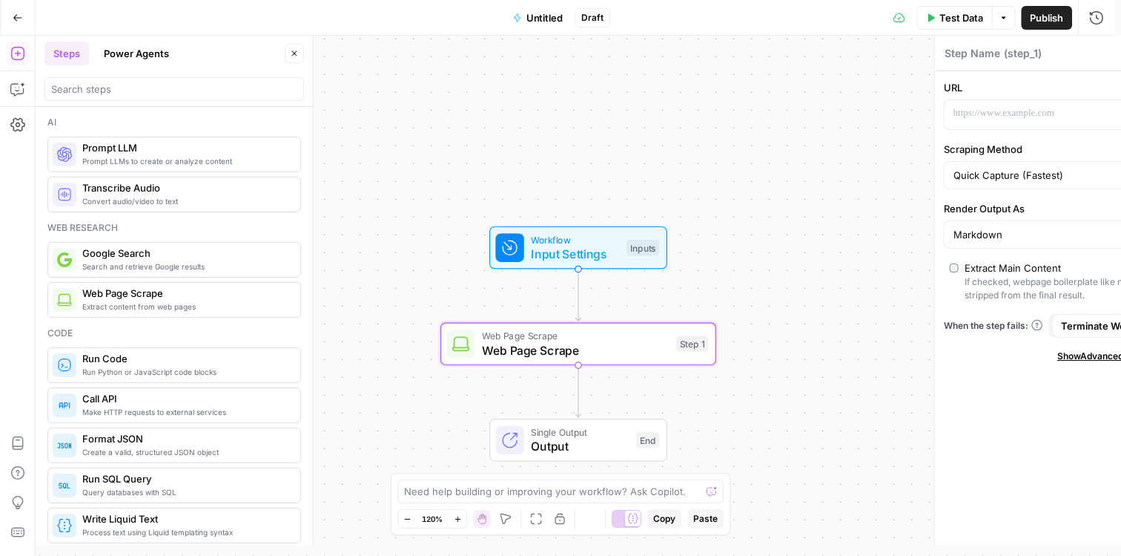
type textarea "Web Page Scrape"
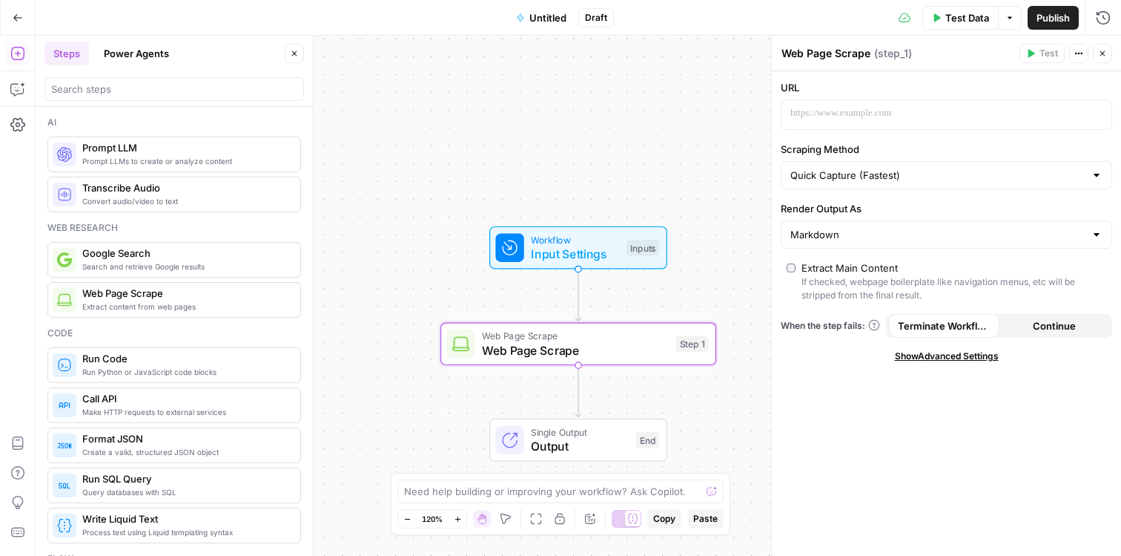
drag, startPoint x: 122, startPoint y: 304, endPoint x: 50, endPoint y: 251, distance: 89.0
click at [877, 111] on p at bounding box center [935, 113] width 289 height 15
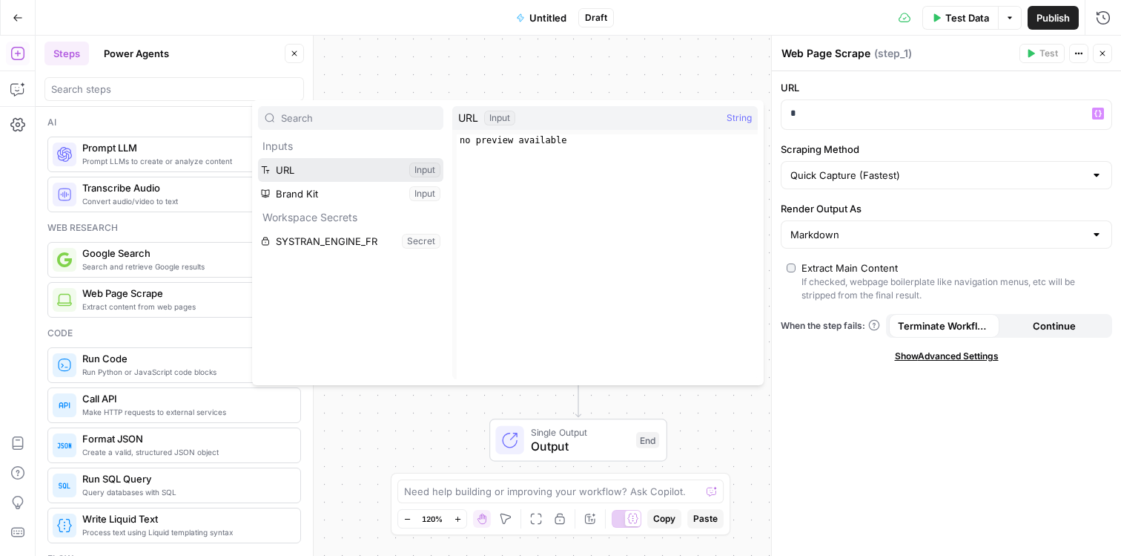
click at [334, 165] on button "Select variable URL" at bounding box center [350, 170] width 185 height 24
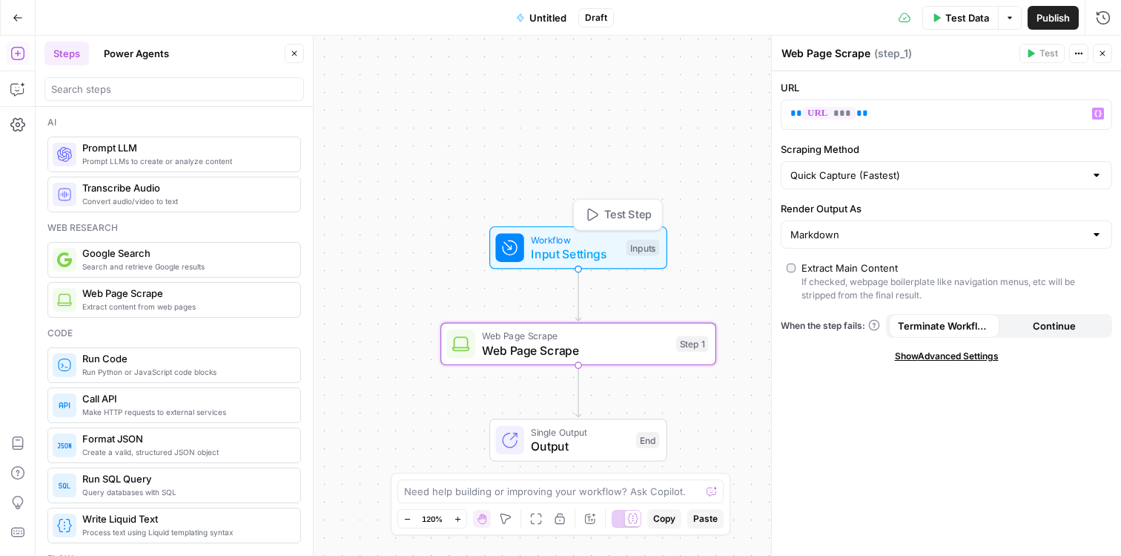
click at [606, 220] on span "Test Step" at bounding box center [627, 215] width 47 height 16
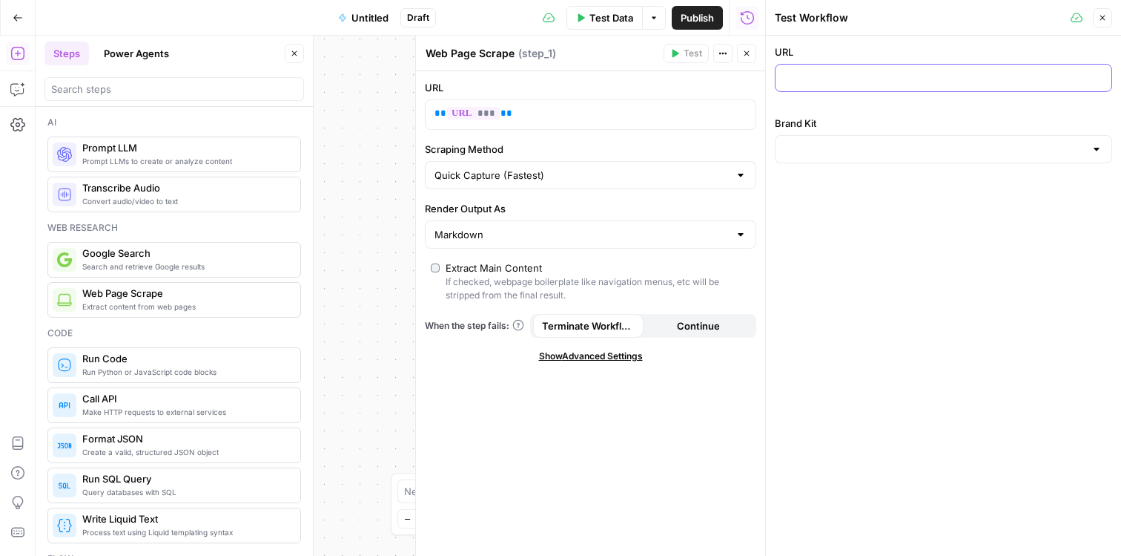
click at [851, 79] on input "URL" at bounding box center [944, 77] width 318 height 15
paste input "[URL][DOMAIN_NAME]"
type input "[URL][DOMAIN_NAME]"
click at [840, 151] on input "Brand Kit" at bounding box center [935, 149] width 300 height 15
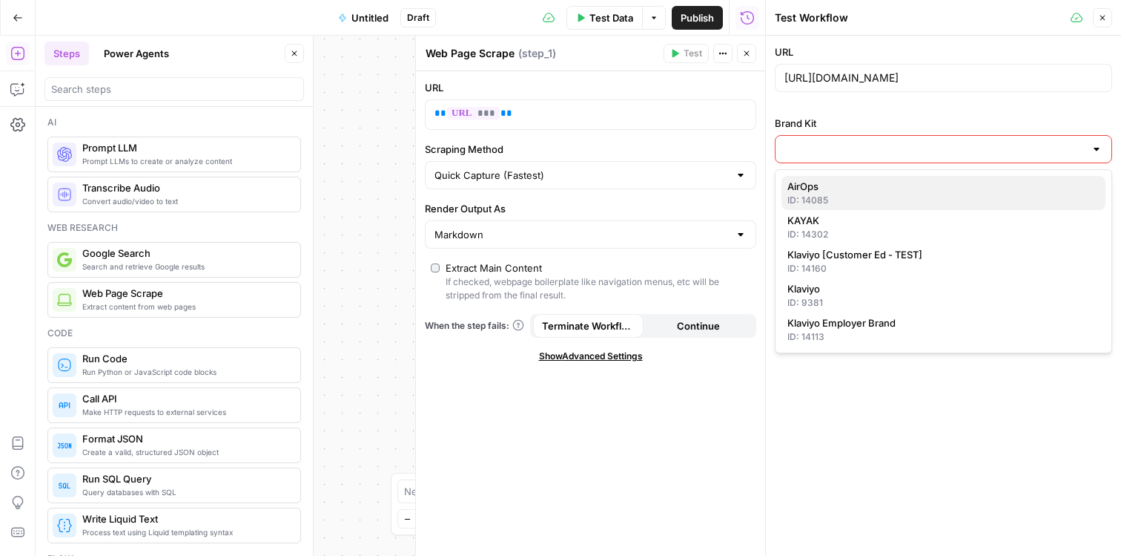
click at [841, 202] on div "ID: 14085" at bounding box center [944, 200] width 312 height 13
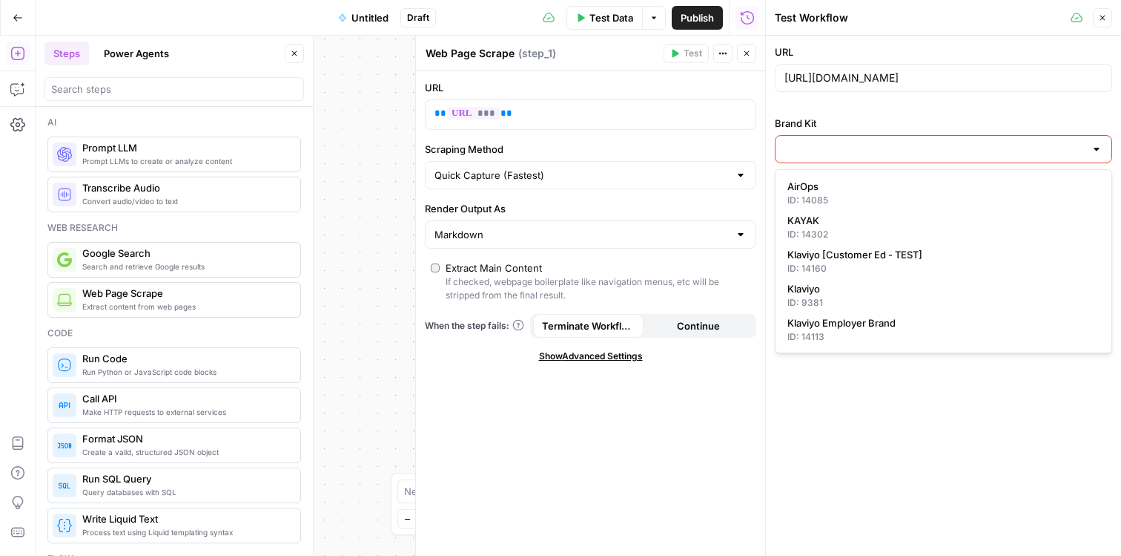
type input "AirOps"
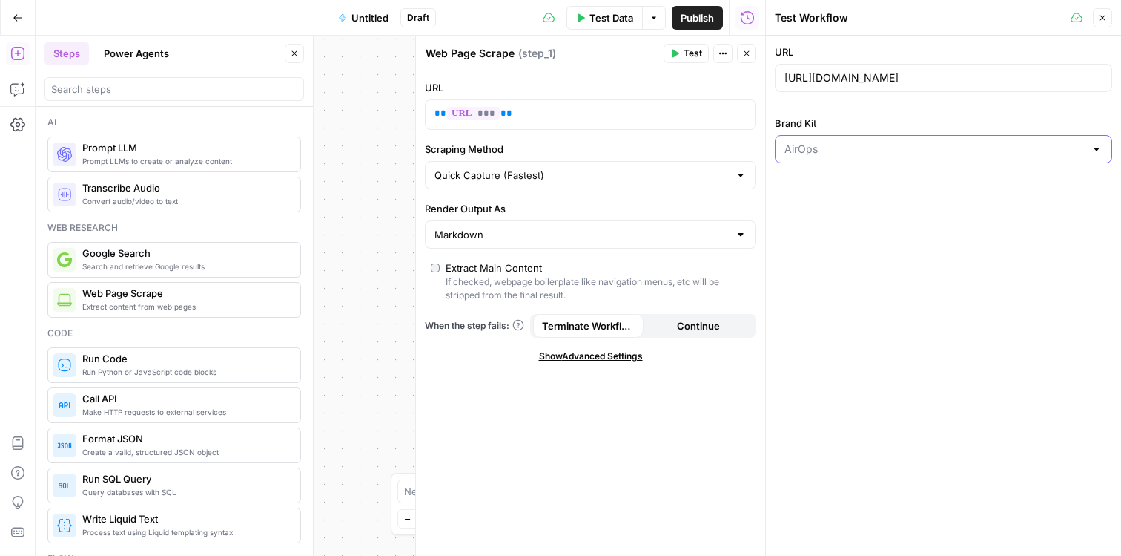
click at [843, 149] on input "Brand Kit" at bounding box center [935, 149] width 300 height 15
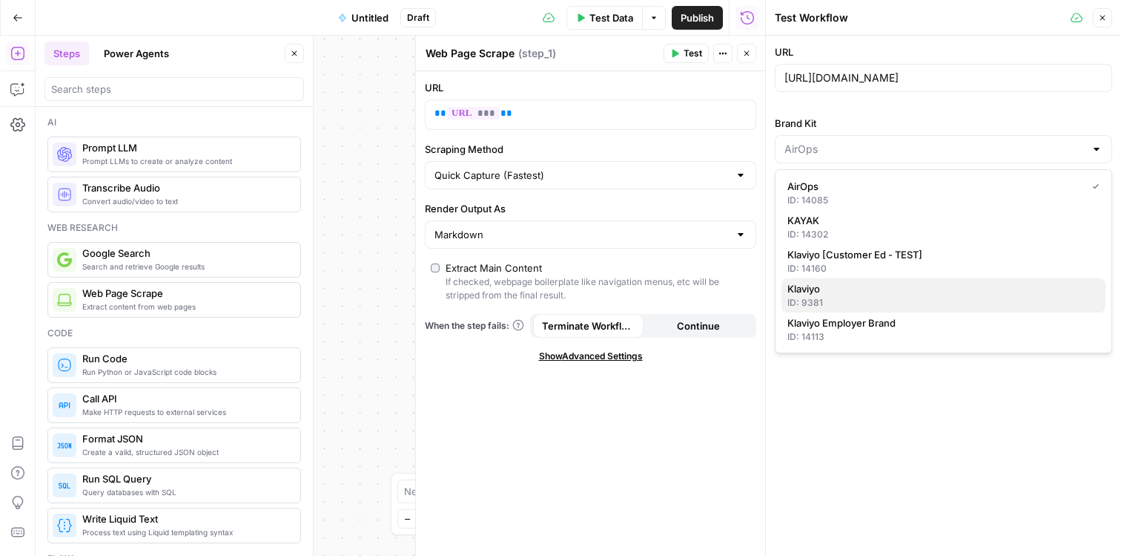
click at [862, 295] on span "Klaviyo" at bounding box center [941, 288] width 306 height 15
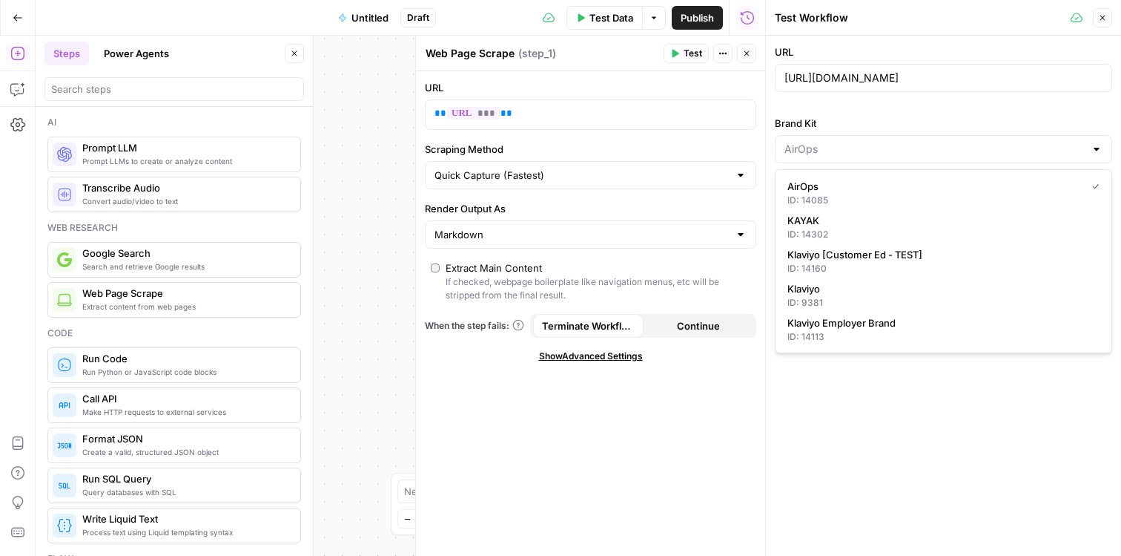
type input "Klaviyo"
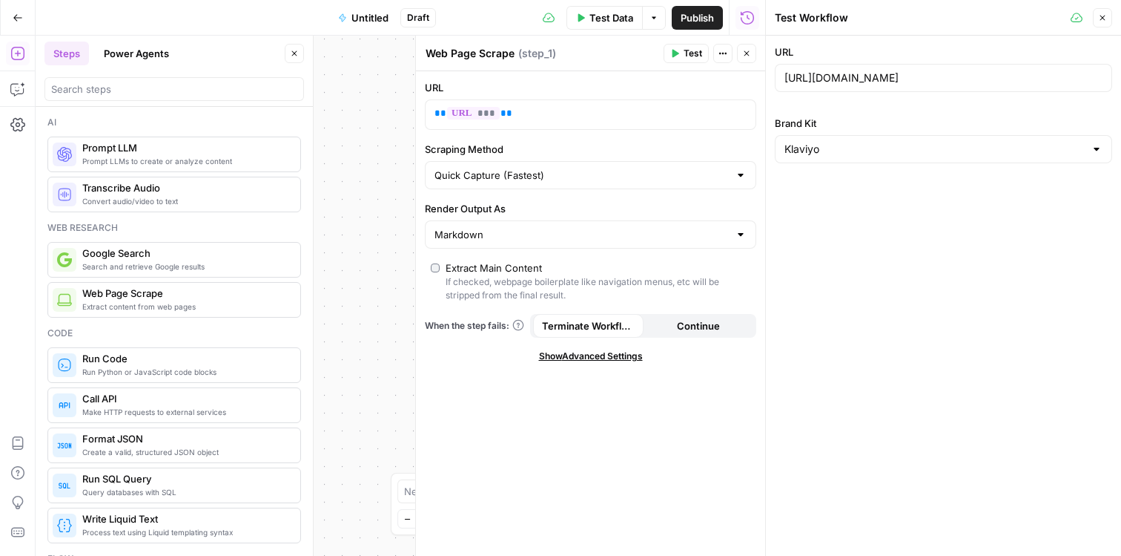
click at [336, 228] on div "Workflow Input Settings Inputs Web Page Scrape Web Page Scrape Step 1 Single Ou…" at bounding box center [401, 296] width 730 height 520
click at [749, 59] on button "Close" at bounding box center [746, 53] width 19 height 19
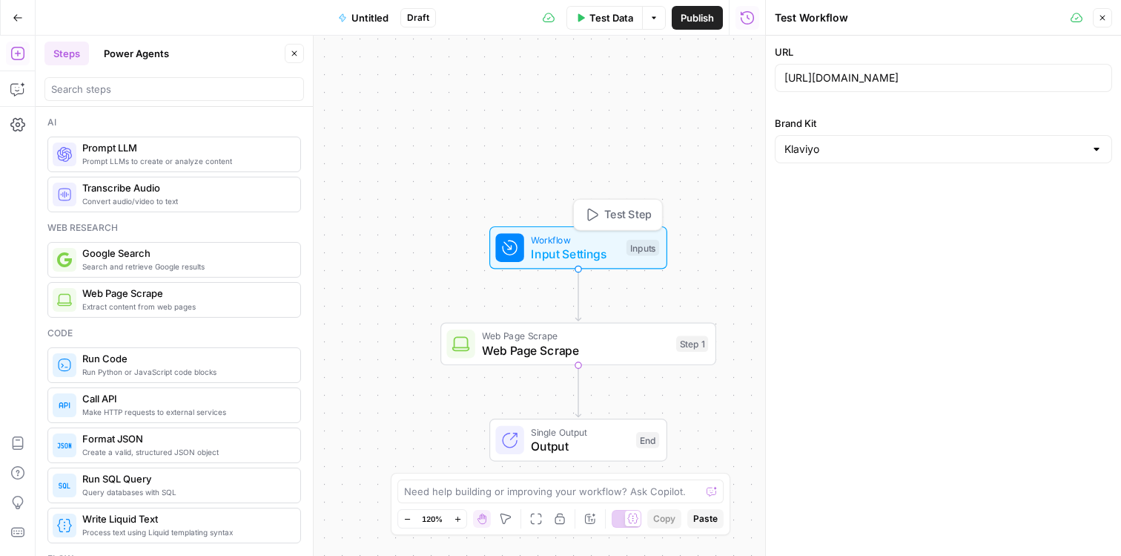
click at [616, 219] on span "Test Step" at bounding box center [627, 215] width 47 height 16
click at [616, 218] on span "Test Step" at bounding box center [627, 216] width 47 height 16
click at [591, 19] on span "Test Data" at bounding box center [612, 17] width 44 height 15
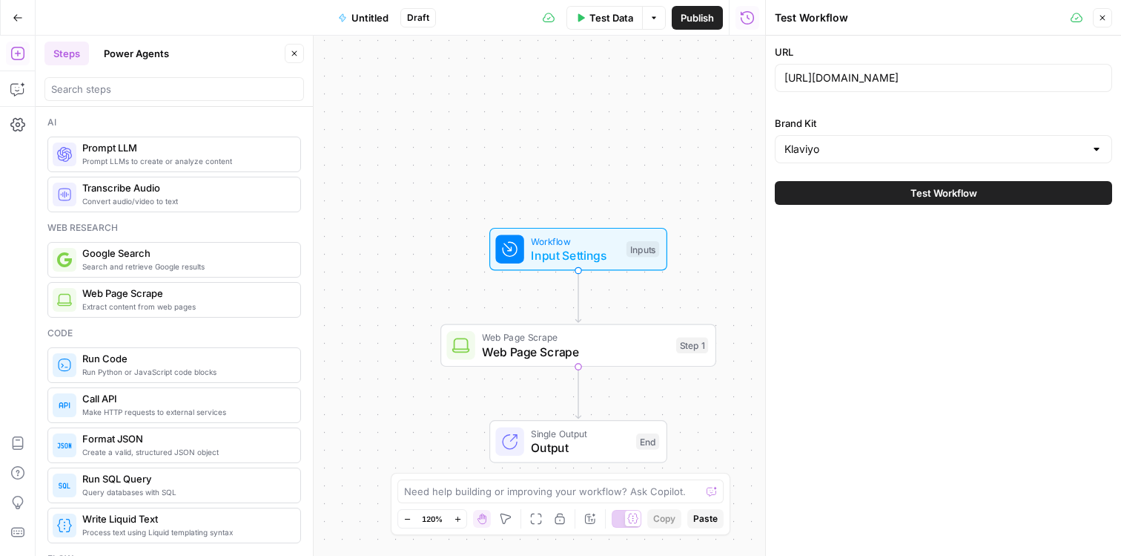
click at [954, 198] on span "Test Workflow" at bounding box center [944, 192] width 67 height 15
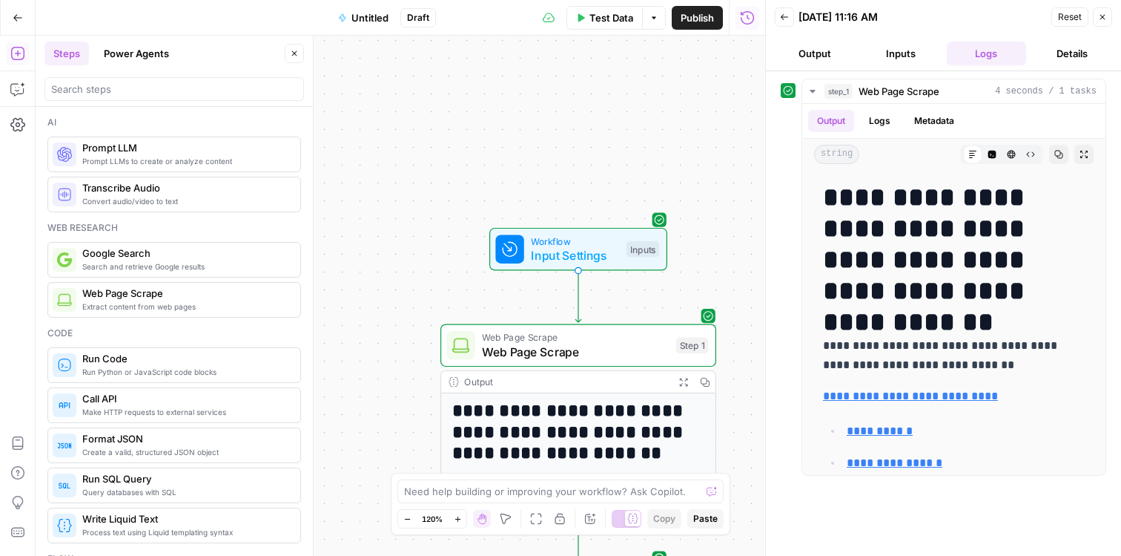
click at [816, 57] on button "Output" at bounding box center [815, 54] width 80 height 24
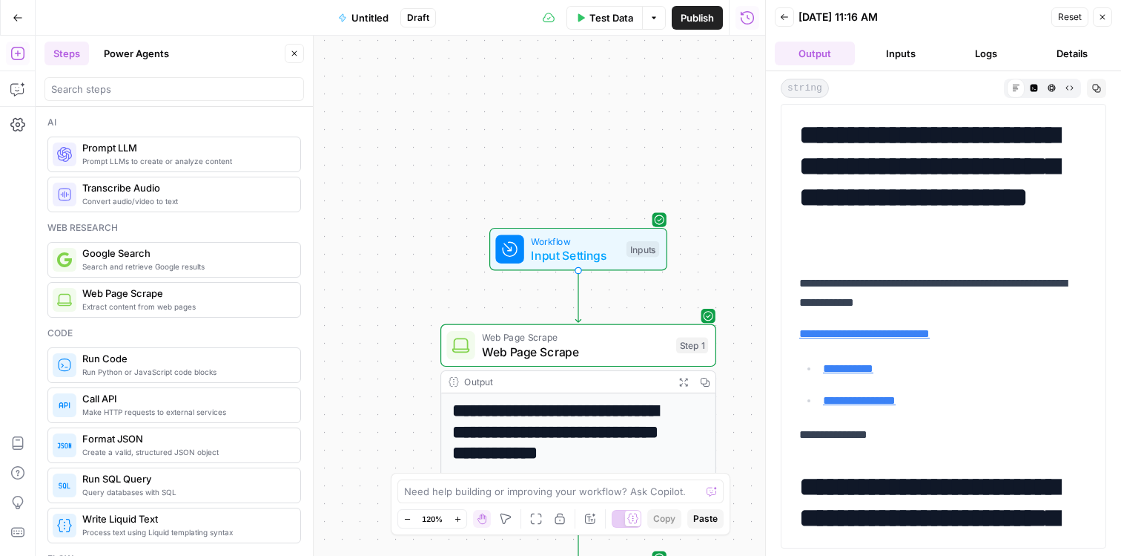
click at [908, 62] on button "Inputs" at bounding box center [901, 54] width 80 height 24
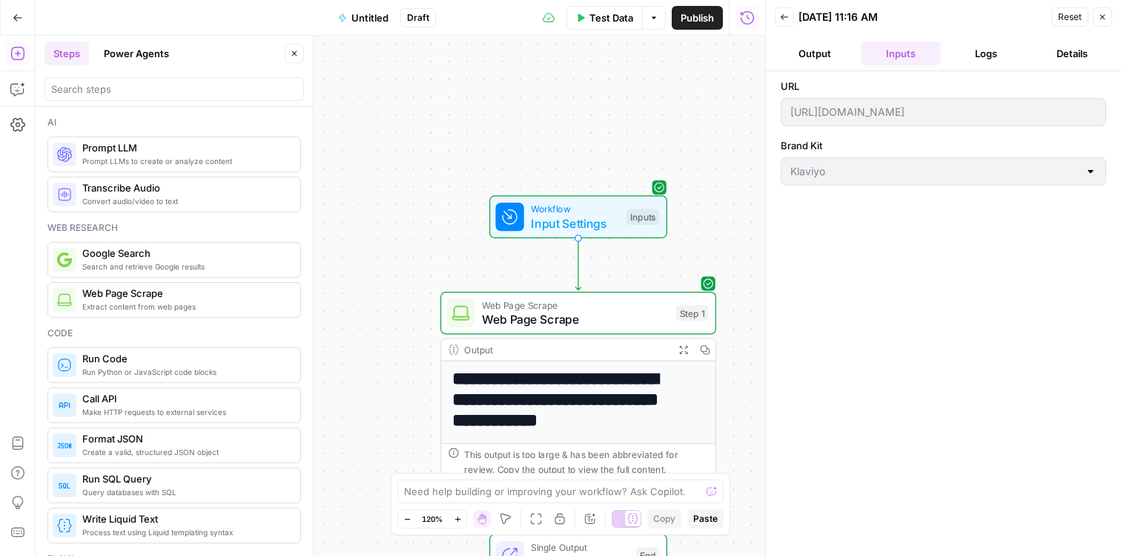
click at [551, 221] on span "Input Settings" at bounding box center [575, 223] width 88 height 18
click at [551, 221] on span "Input Settings" at bounding box center [575, 224] width 88 height 18
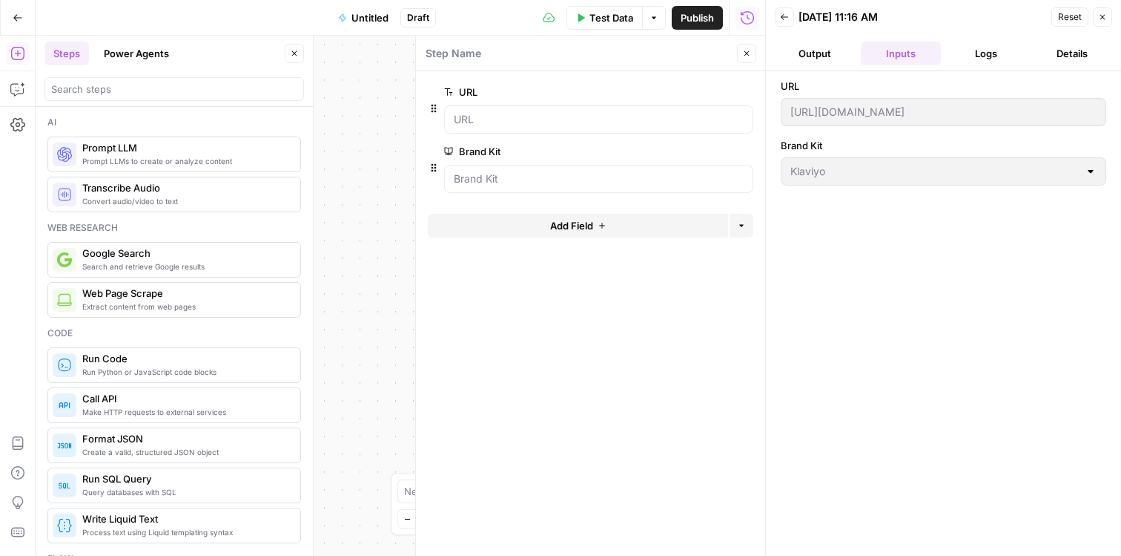
click at [685, 91] on span "edit field" at bounding box center [698, 92] width 33 height 12
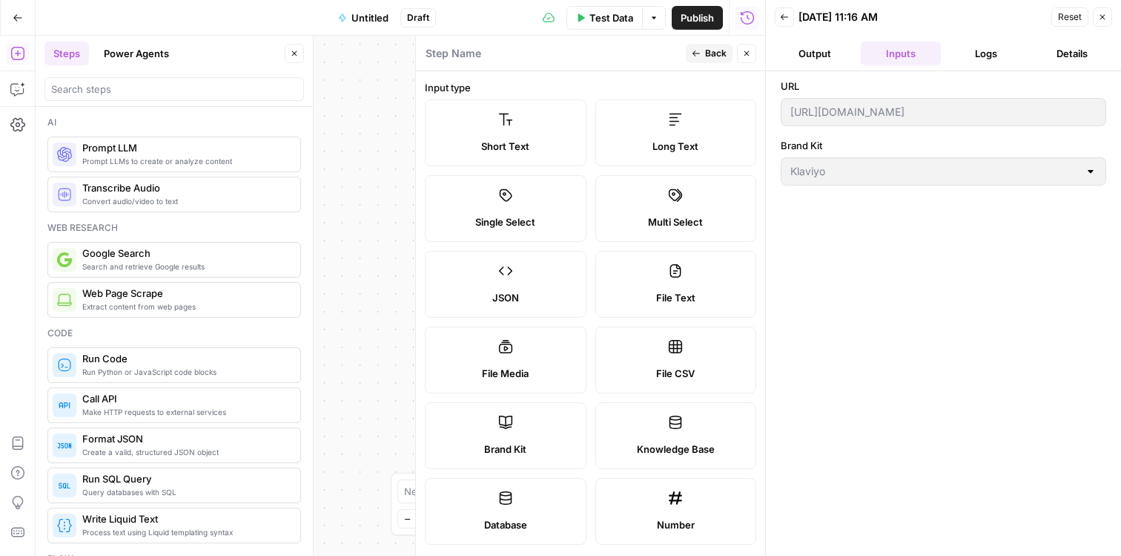
click at [745, 54] on icon "button" at bounding box center [746, 53] width 9 height 9
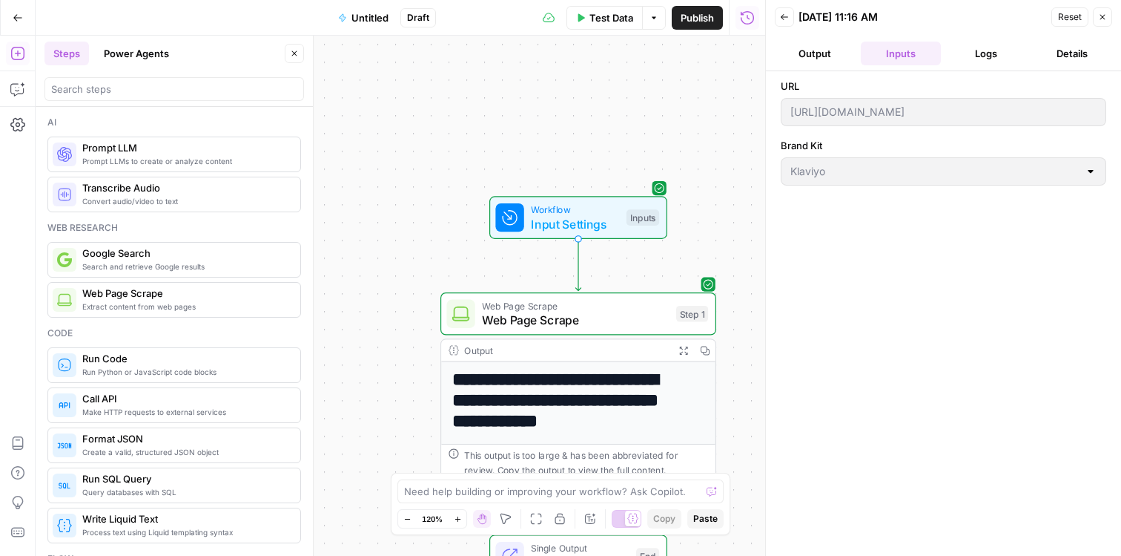
click at [1101, 15] on icon "button" at bounding box center [1102, 17] width 9 height 9
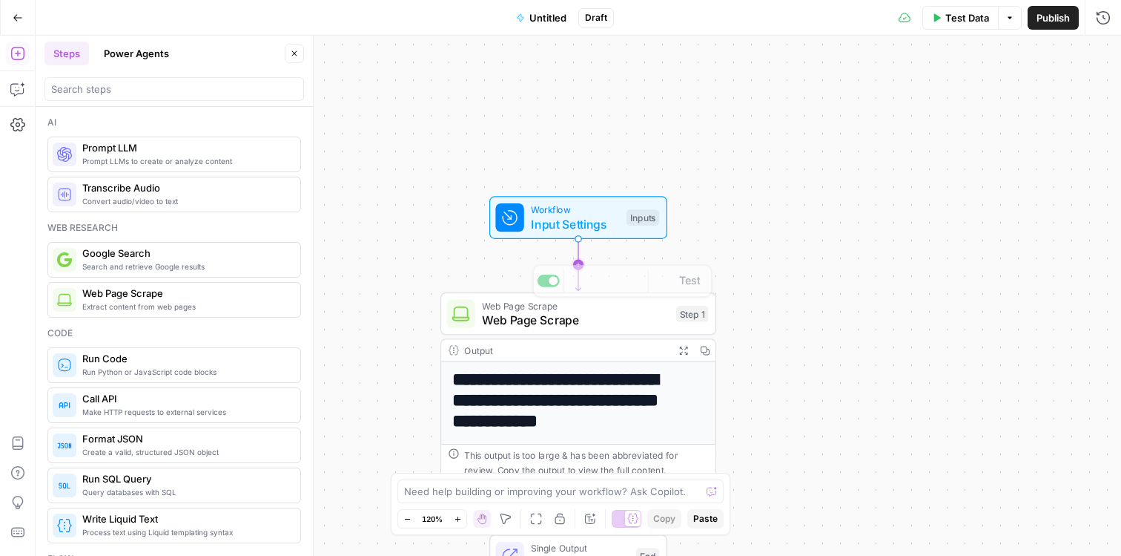
click at [565, 228] on span "Input Settings" at bounding box center [575, 224] width 88 height 18
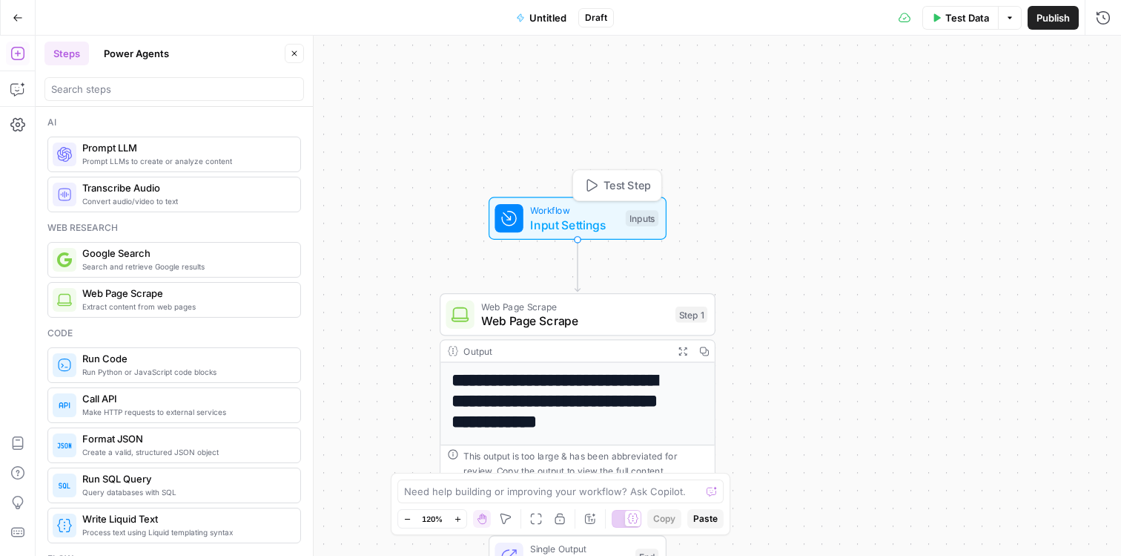
click at [565, 220] on span "Input Settings" at bounding box center [574, 225] width 88 height 18
click at [899, 113] on input "URL" at bounding box center [955, 119] width 290 height 15
click at [592, 323] on span "Web Page Scrape" at bounding box center [574, 321] width 187 height 18
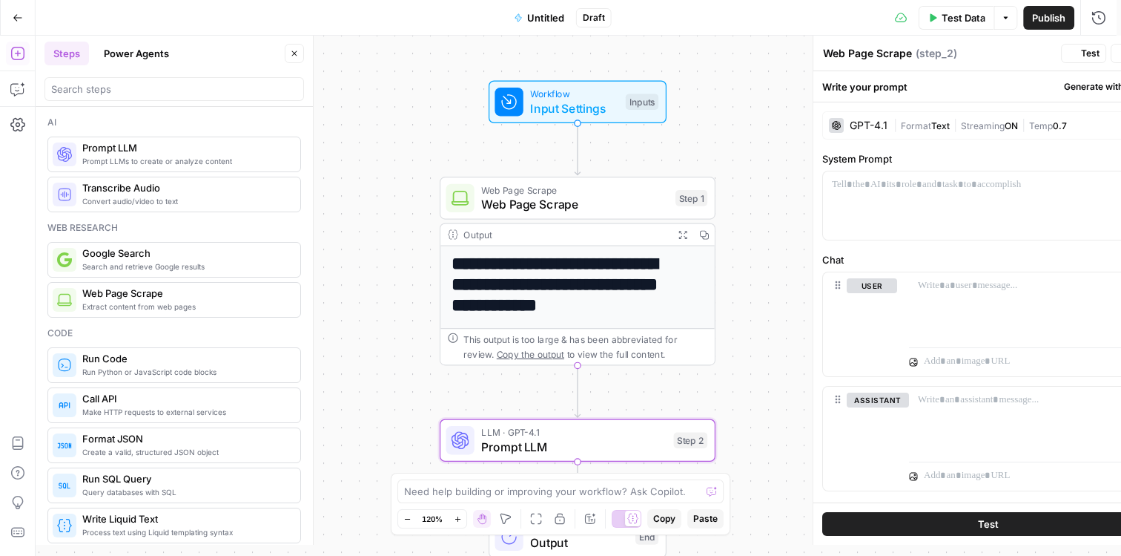
type textarea "Prompt LLM"
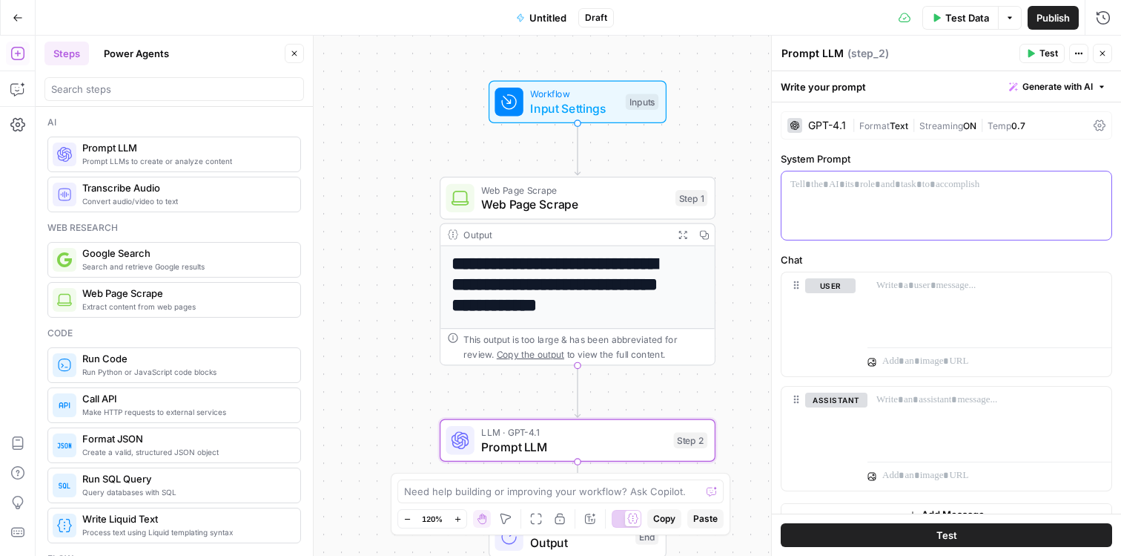
click at [921, 193] on div at bounding box center [947, 205] width 330 height 68
click at [831, 117] on div "GPT-4.1 | Format Text | Streaming ON | Temp 0.7" at bounding box center [947, 125] width 332 height 28
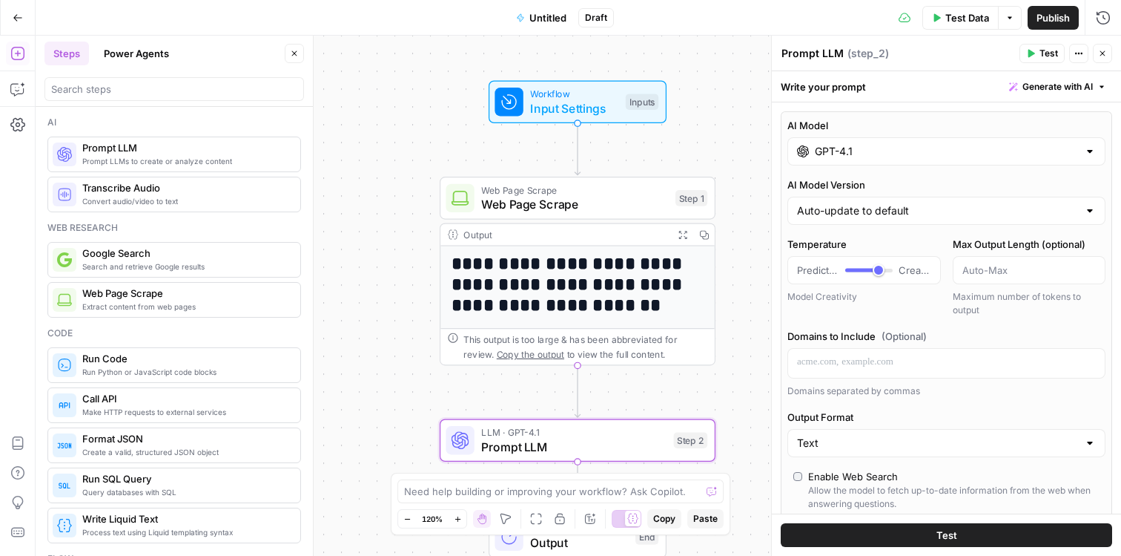
click at [840, 150] on input "GPT-4.1" at bounding box center [946, 151] width 263 height 15
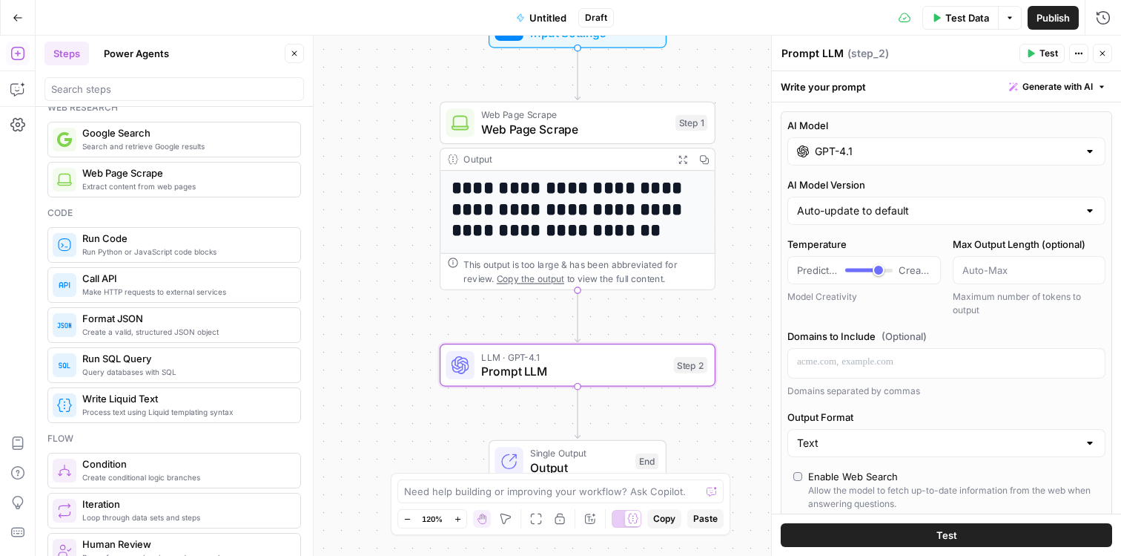
scroll to position [126, 0]
